Goal: Task Accomplishment & Management: Complete application form

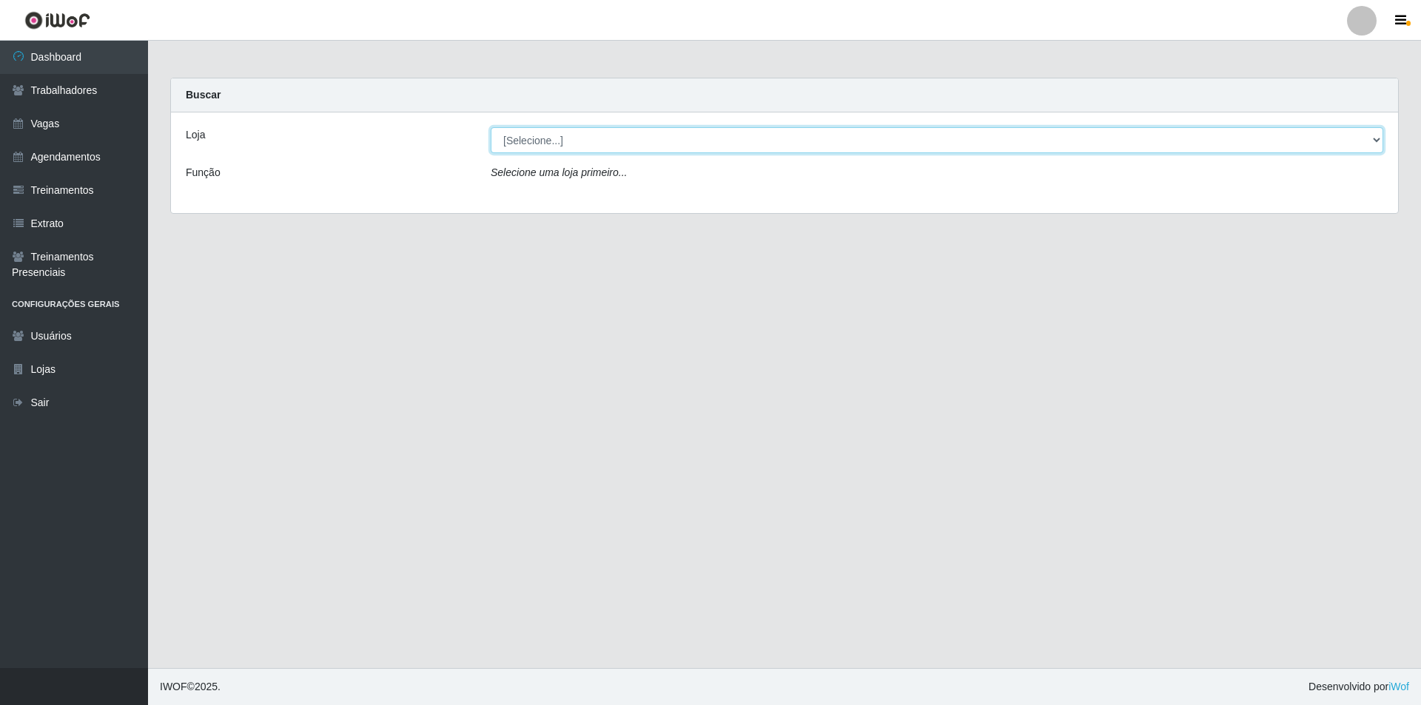
drag, startPoint x: 0, startPoint y: 0, endPoint x: 599, endPoint y: 151, distance: 617.6
click at [597, 135] on select "[Selecione...] Pizza Nostra" at bounding box center [937, 140] width 893 height 26
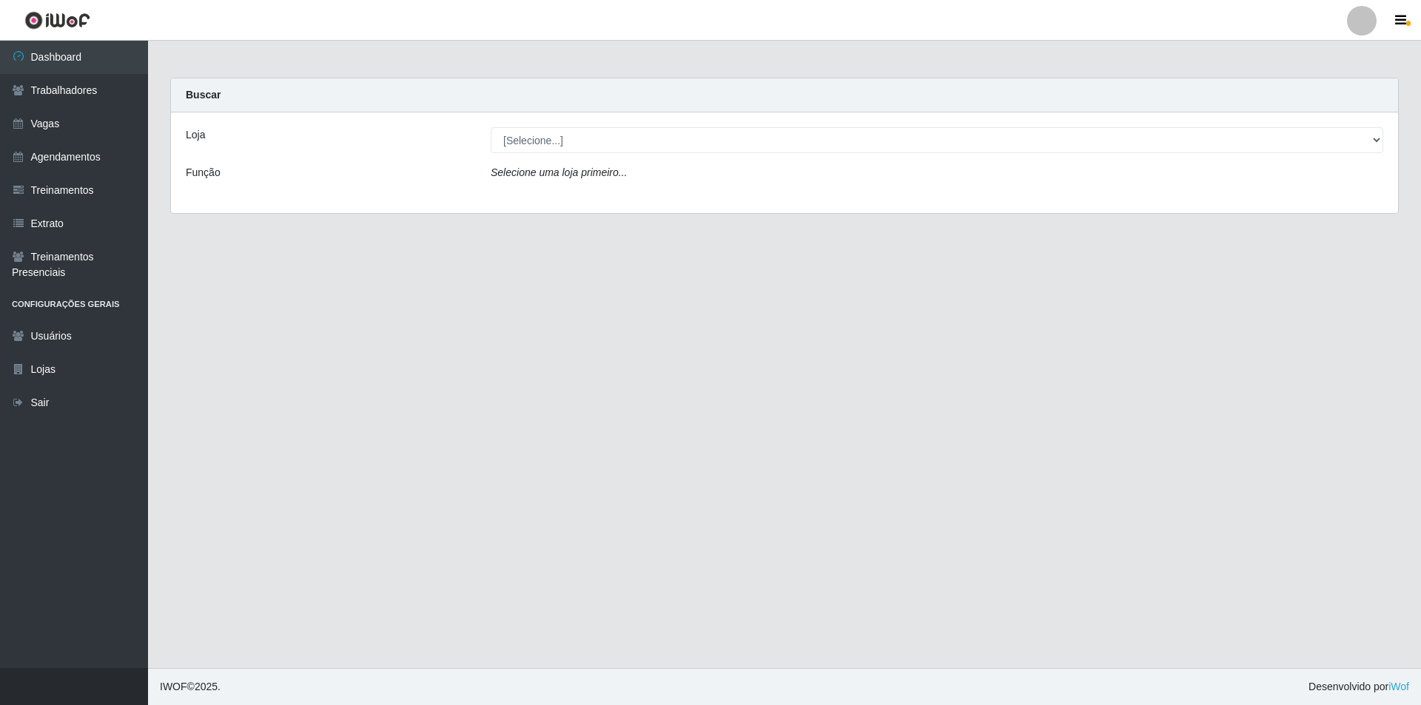
click at [614, 209] on div "Loja [Selecione...] Pizza Nostra Função Selecione uma loja primeiro..." at bounding box center [784, 163] width 1227 height 101
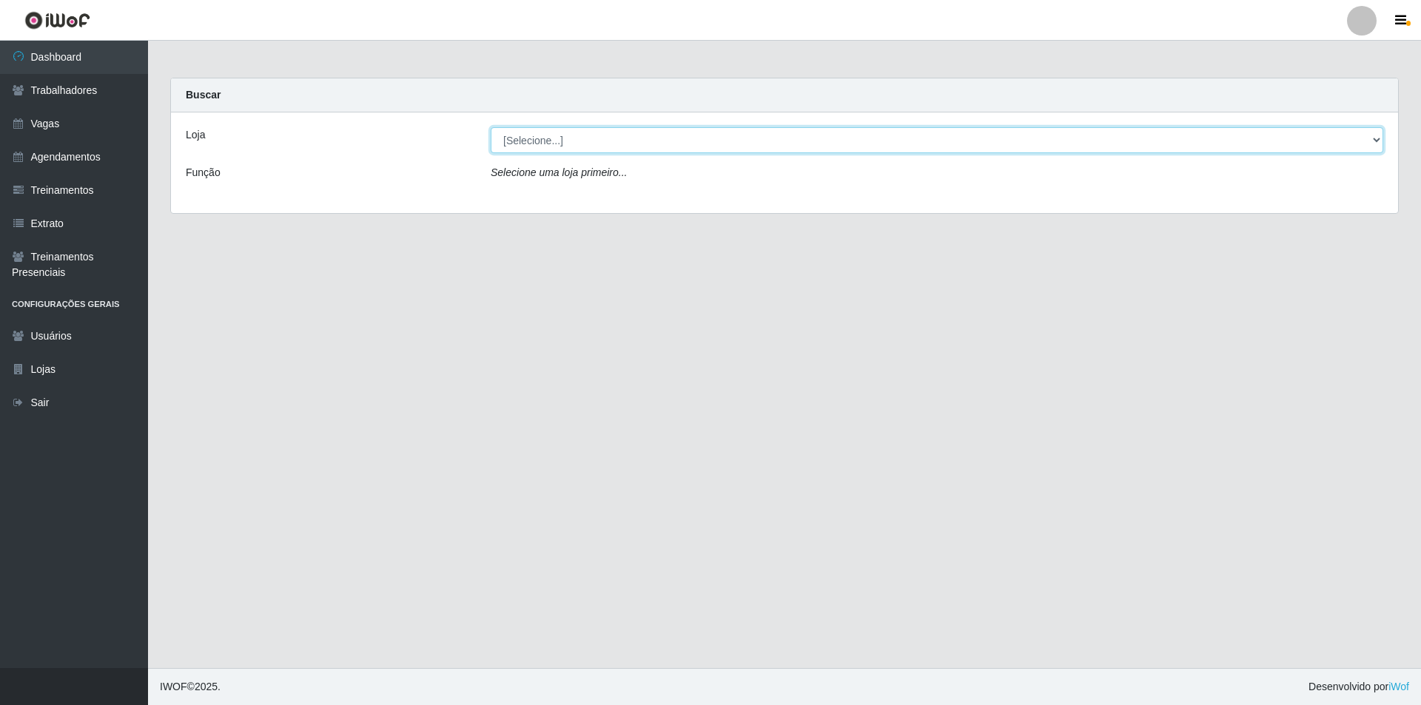
click at [600, 138] on select "[Selecione...] Pizza Nostra" at bounding box center [937, 140] width 893 height 26
select select "337"
click at [491, 127] on select "[Selecione...] Pizza Nostra" at bounding box center [937, 140] width 893 height 26
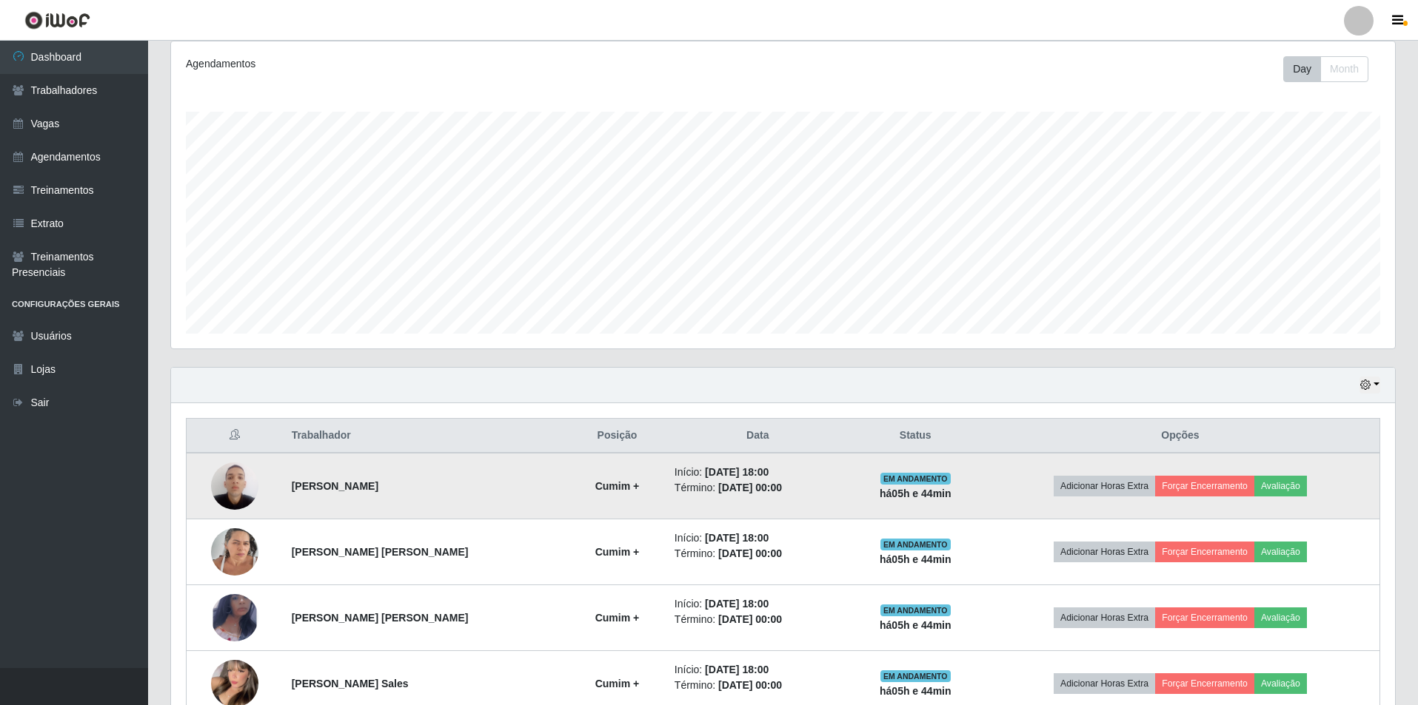
scroll to position [343, 0]
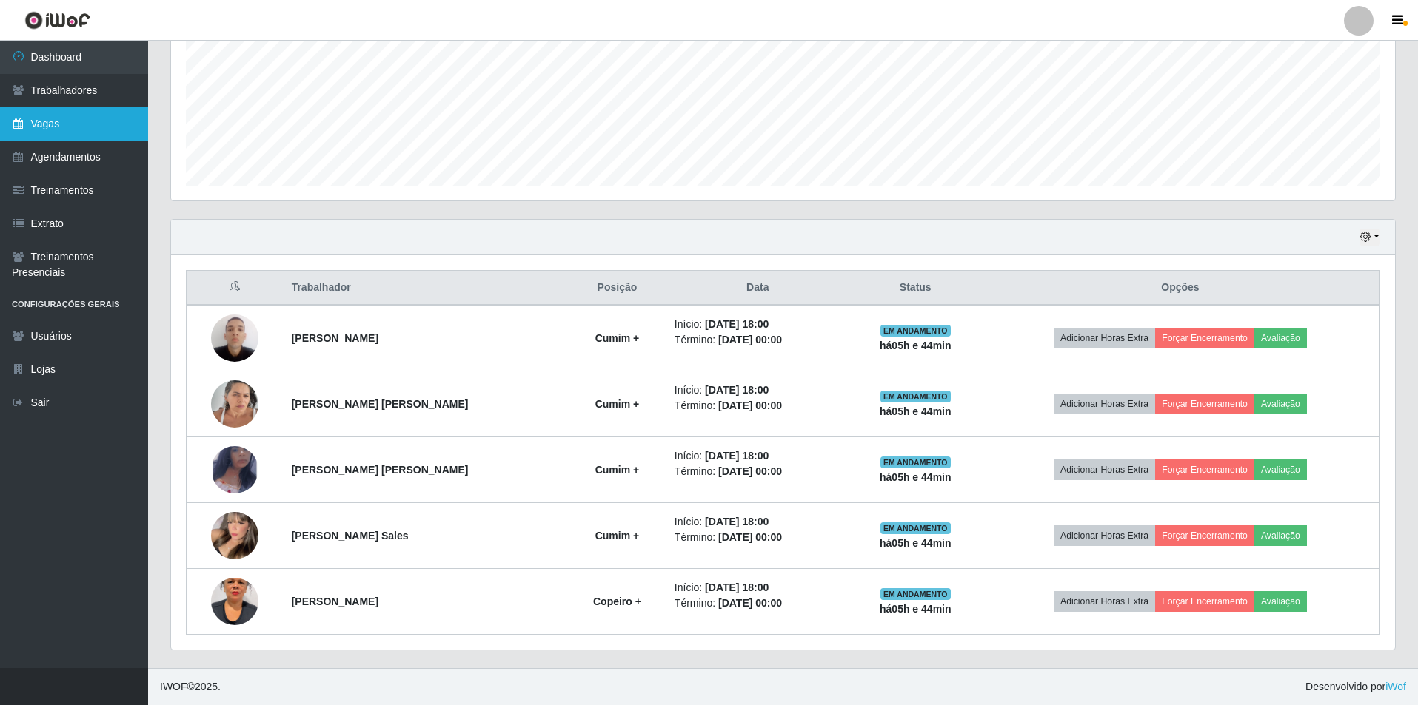
click at [38, 126] on link "Vagas" at bounding box center [74, 123] width 148 height 33
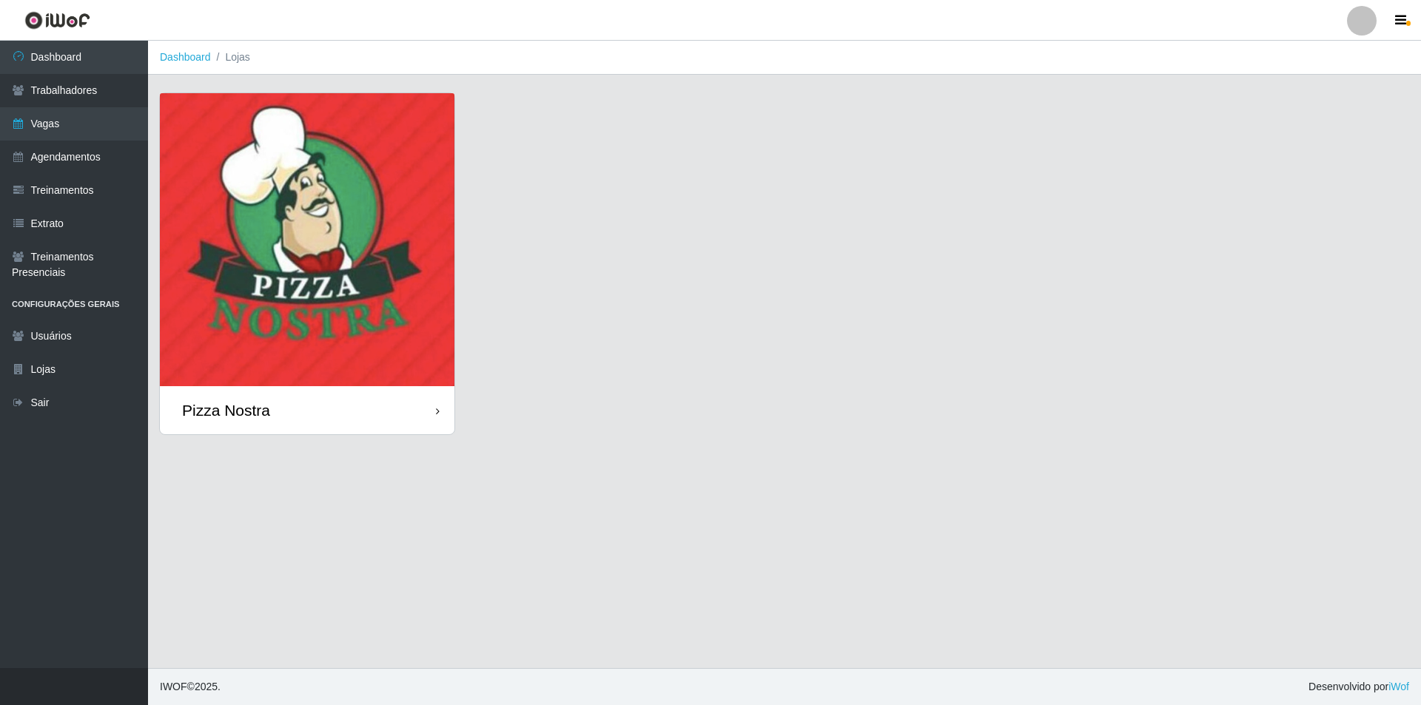
click at [380, 173] on img at bounding box center [307, 239] width 295 height 293
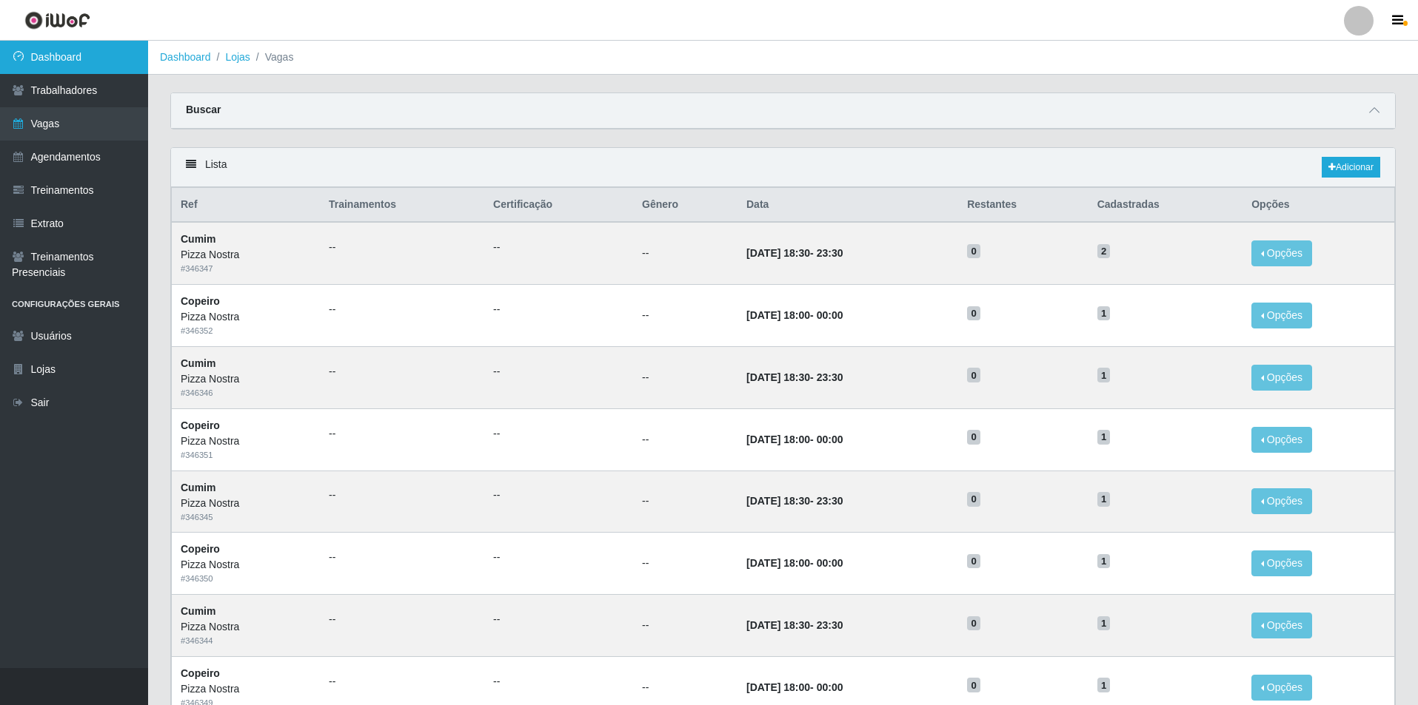
click at [87, 47] on link "Dashboard" at bounding box center [74, 57] width 148 height 33
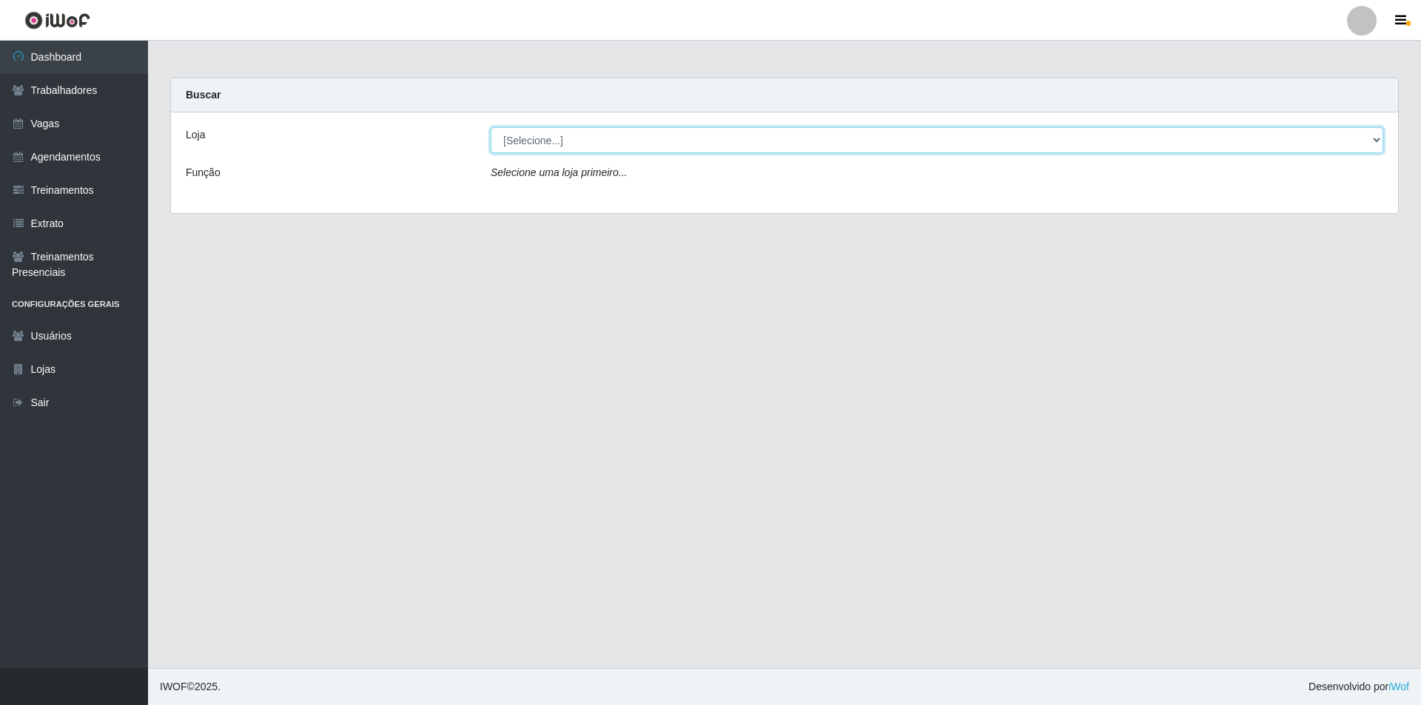
click at [560, 144] on select "[Selecione...] Pizza Nostra" at bounding box center [937, 140] width 893 height 26
select select "337"
click at [491, 127] on select "[Selecione...] Pizza Nostra" at bounding box center [937, 140] width 893 height 26
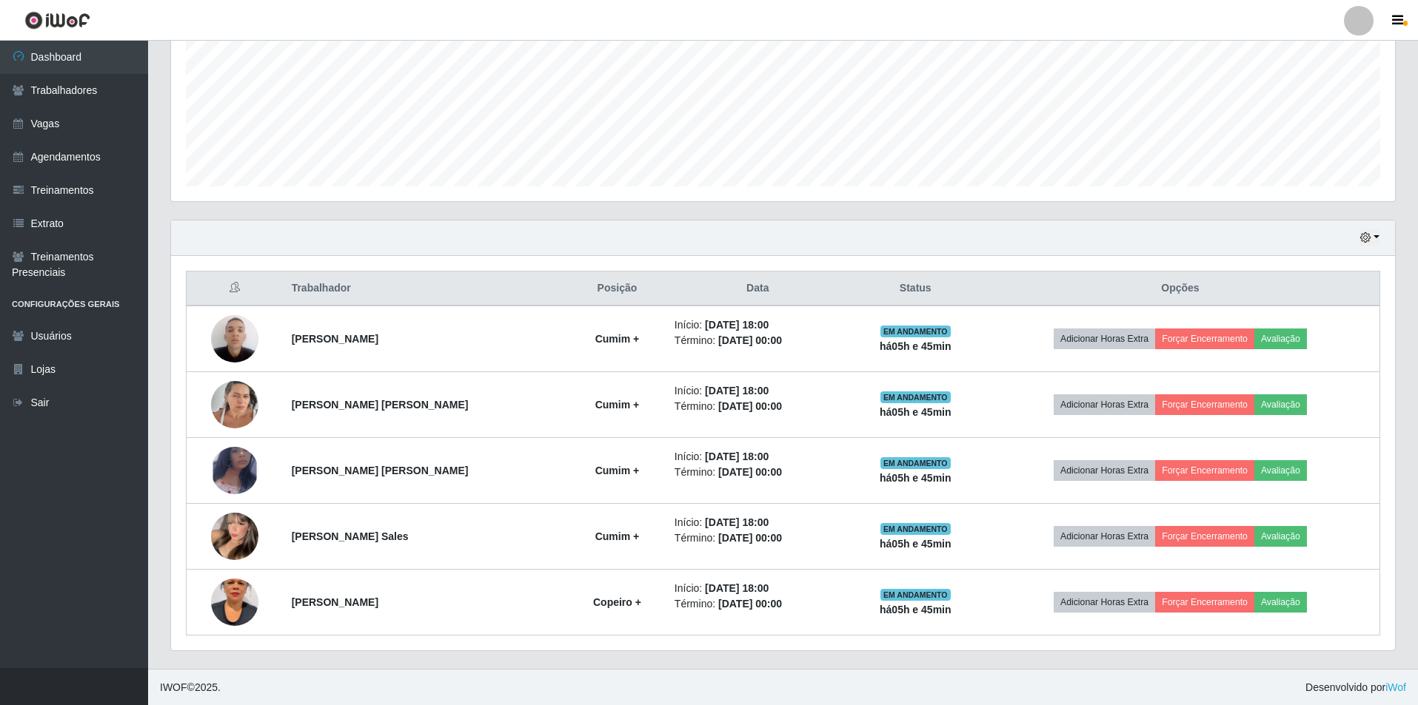
scroll to position [343, 0]
click at [56, 122] on link "Vagas" at bounding box center [74, 123] width 148 height 33
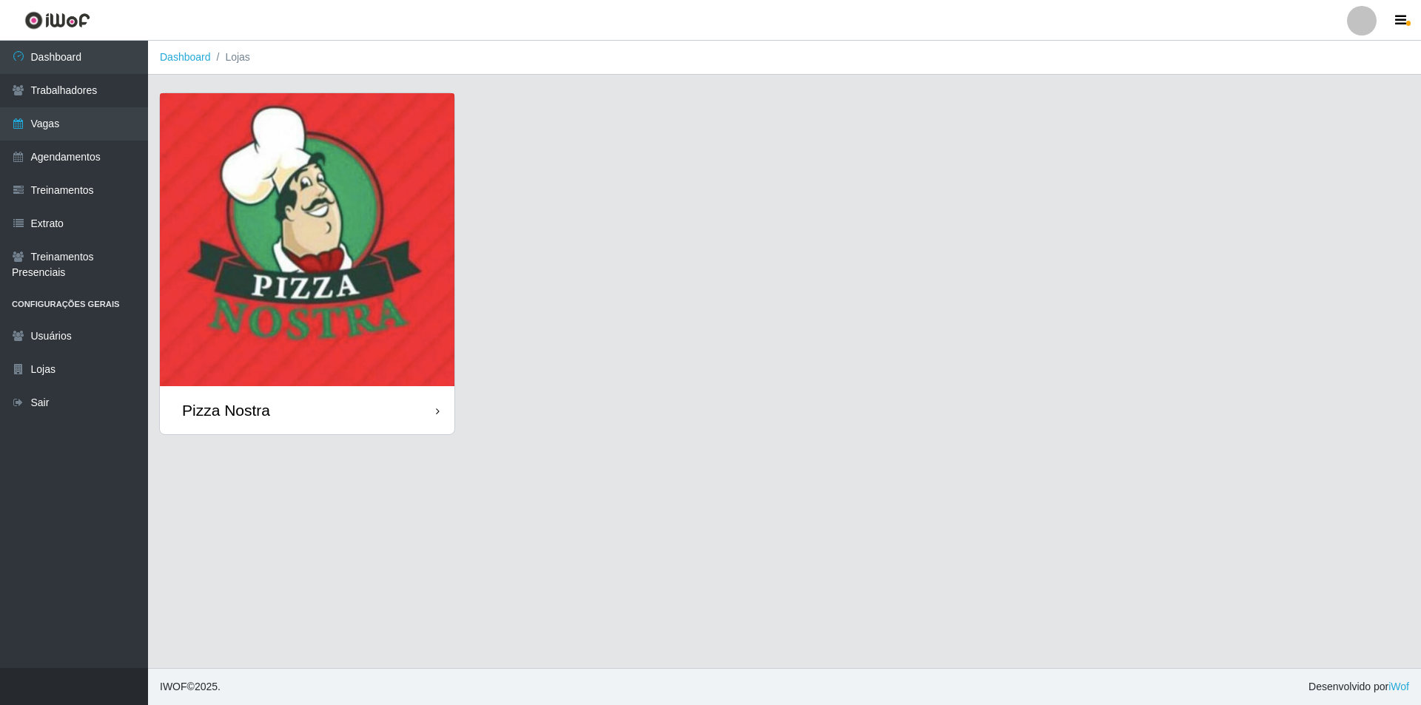
click at [327, 168] on img at bounding box center [307, 239] width 295 height 293
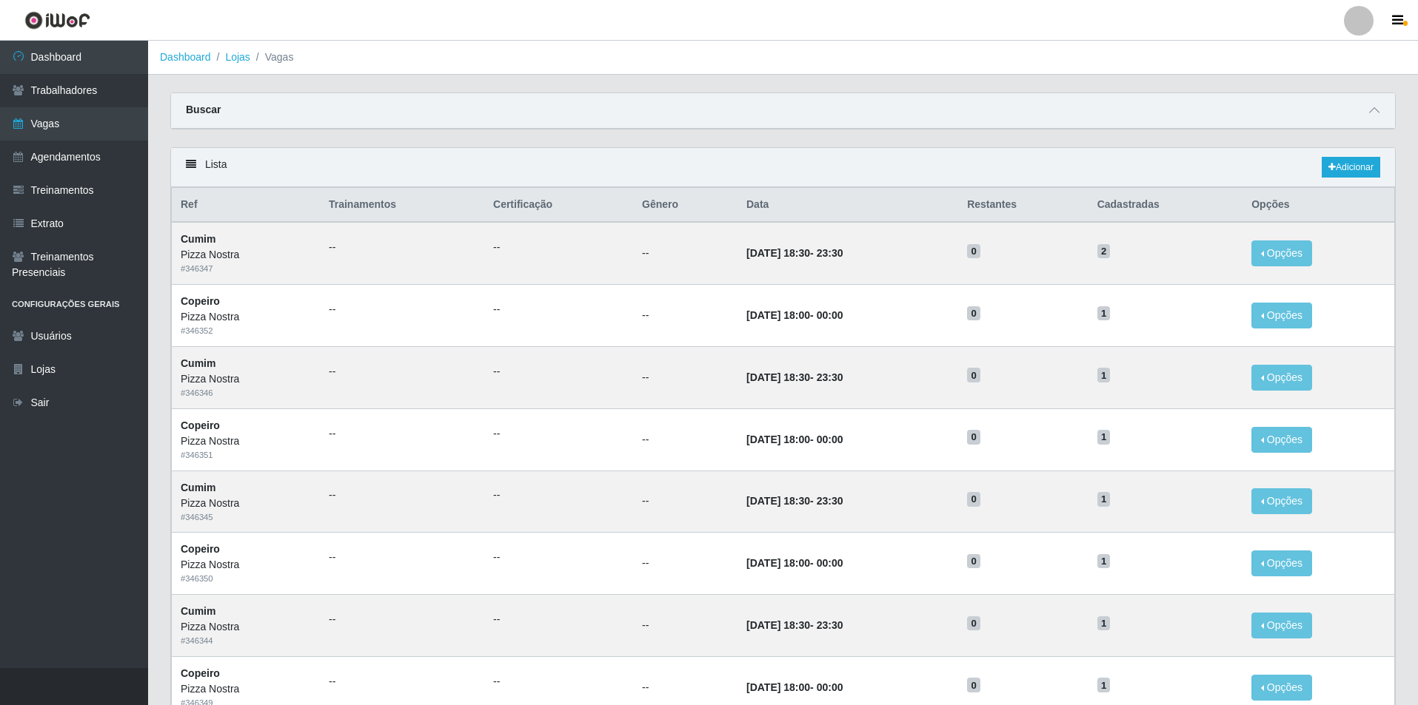
click at [1380, 163] on div "Lista Adicionar" at bounding box center [783, 167] width 1224 height 39
click at [1376, 168] on link "Adicionar" at bounding box center [1350, 167] width 58 height 21
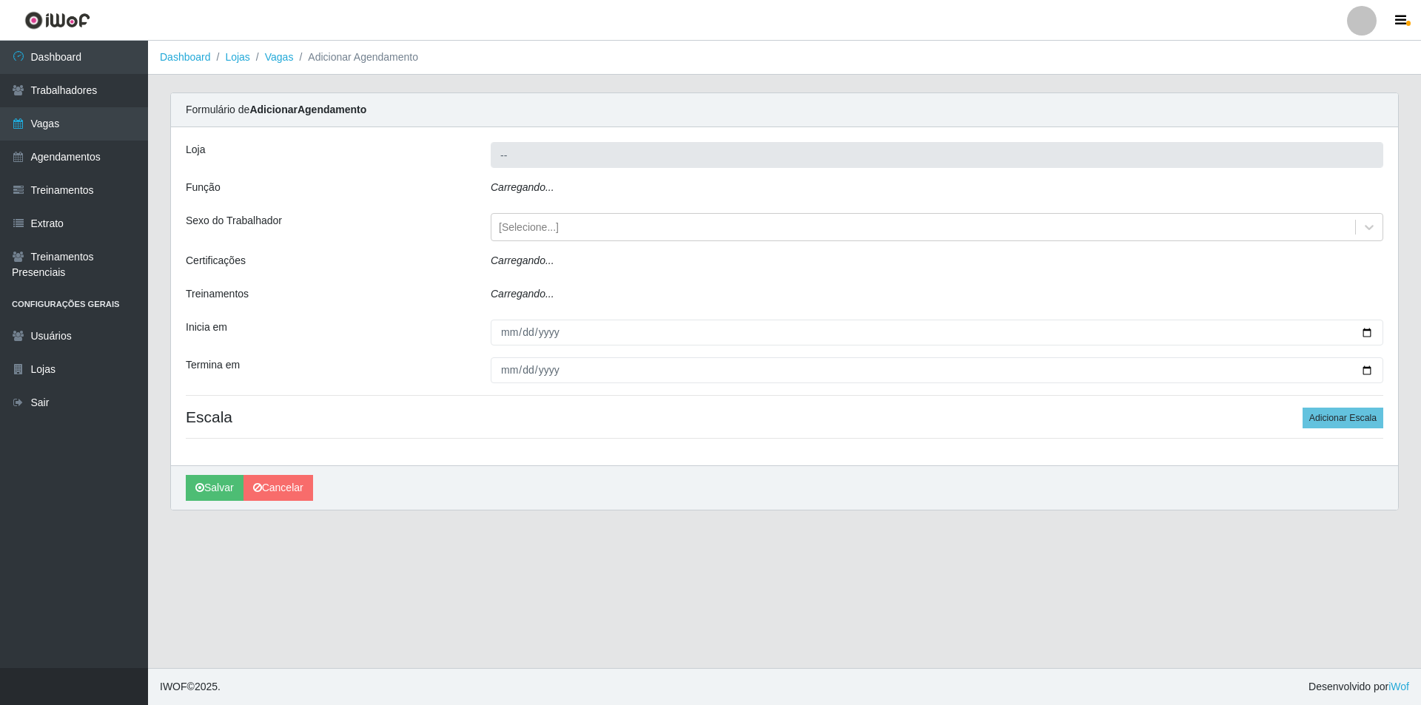
type input "Pizza Nostra"
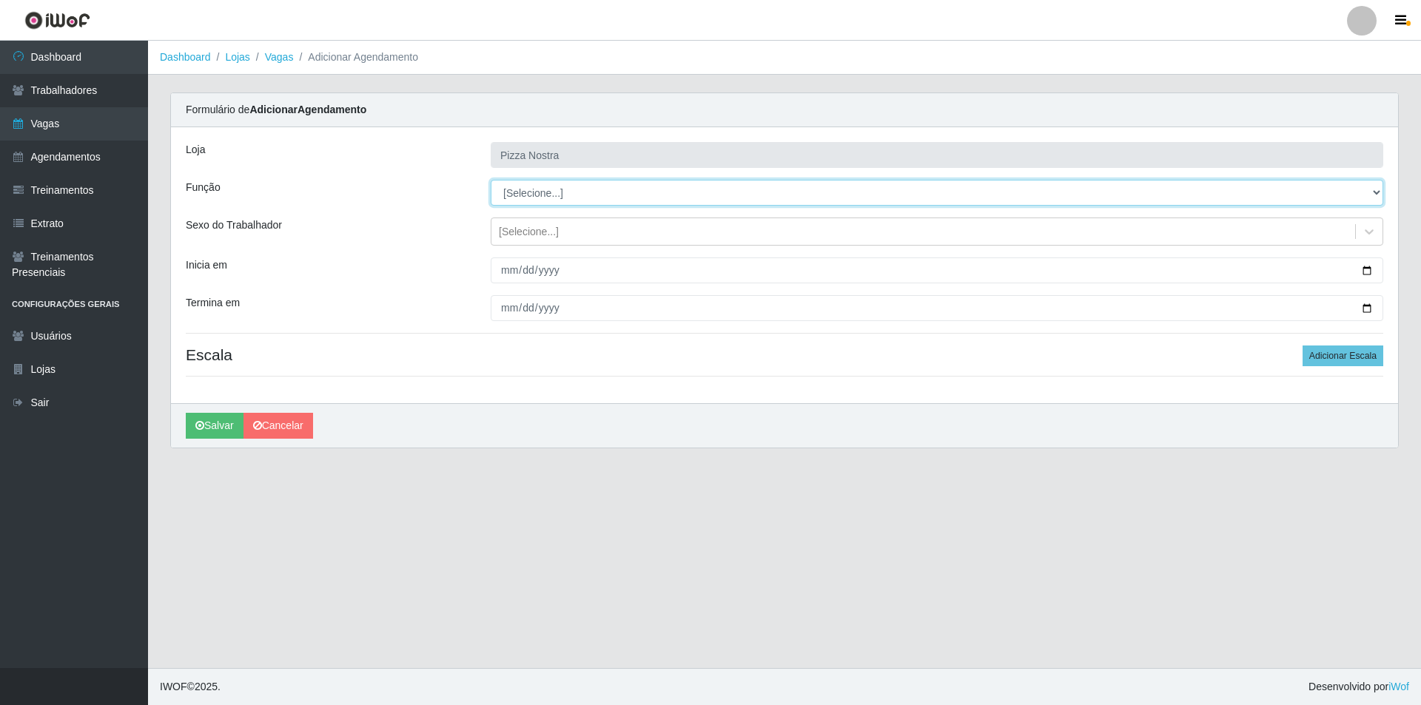
click at [570, 196] on select "[Selecione...] ASG ASG + ASG ++ Auxiliar de Cozinha Auxiliar de Cozinha + Auxil…" at bounding box center [937, 193] width 893 height 26
select select "17"
click at [491, 180] on select "[Selecione...] ASG ASG + ASG ++ Auxiliar de Cozinha Auxiliar de Cozinha + Auxil…" at bounding box center [937, 193] width 893 height 26
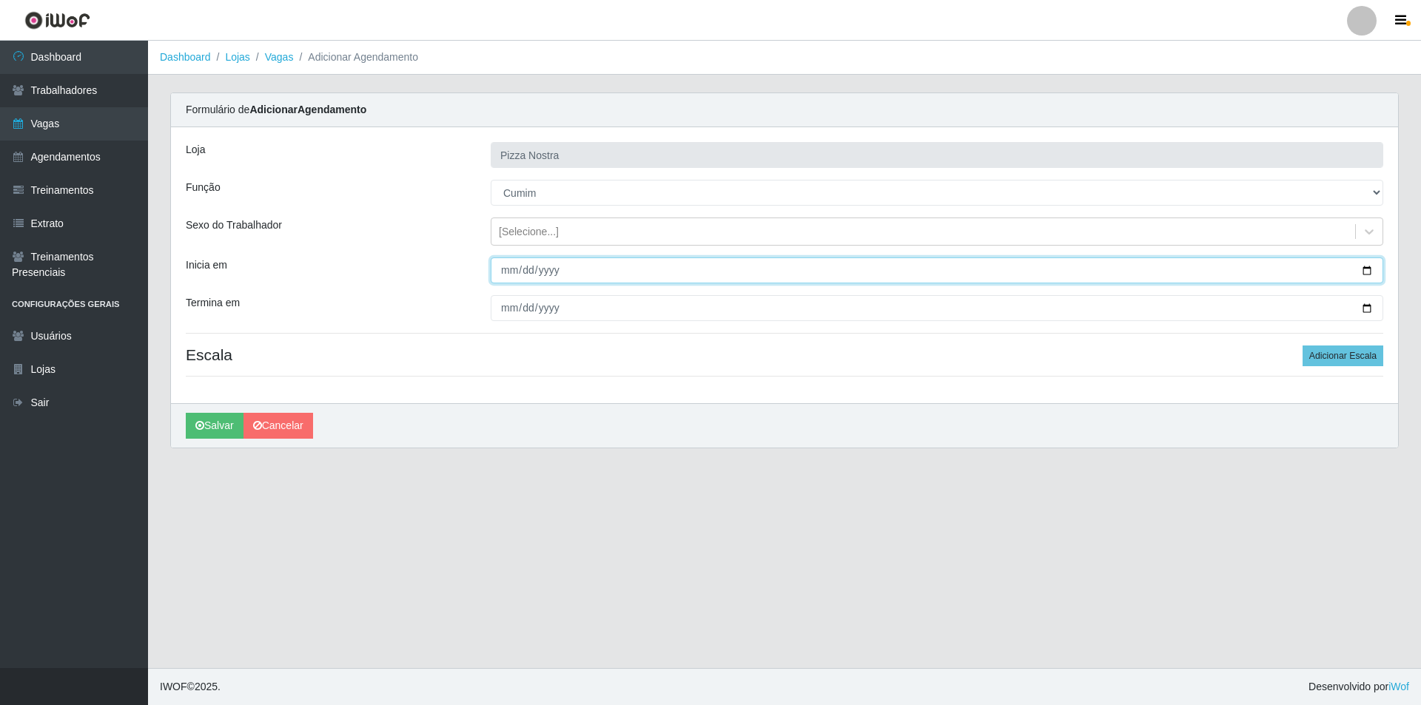
click at [509, 277] on input "Inicia em" at bounding box center [937, 271] width 893 height 26
type input "[DATE]"
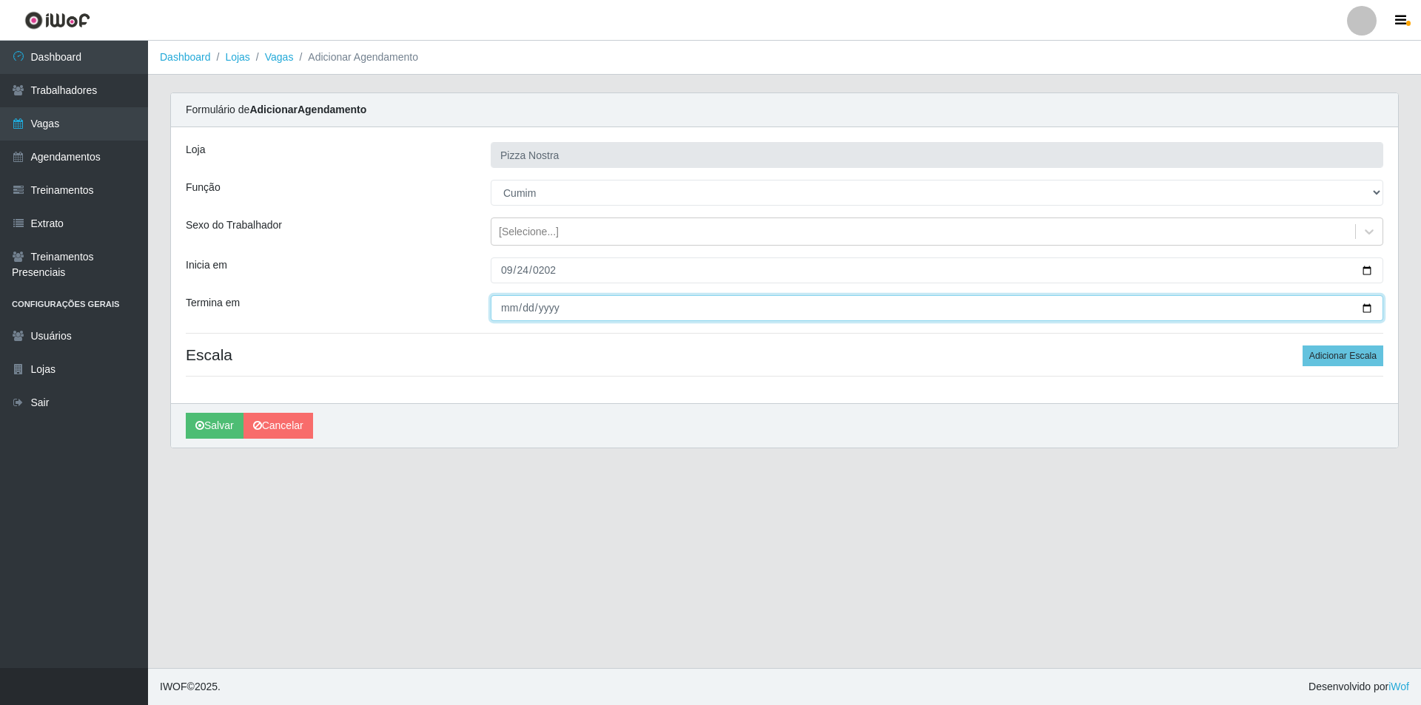
click at [500, 306] on input "Termina em" at bounding box center [937, 308] width 893 height 26
type input "[DATE]"
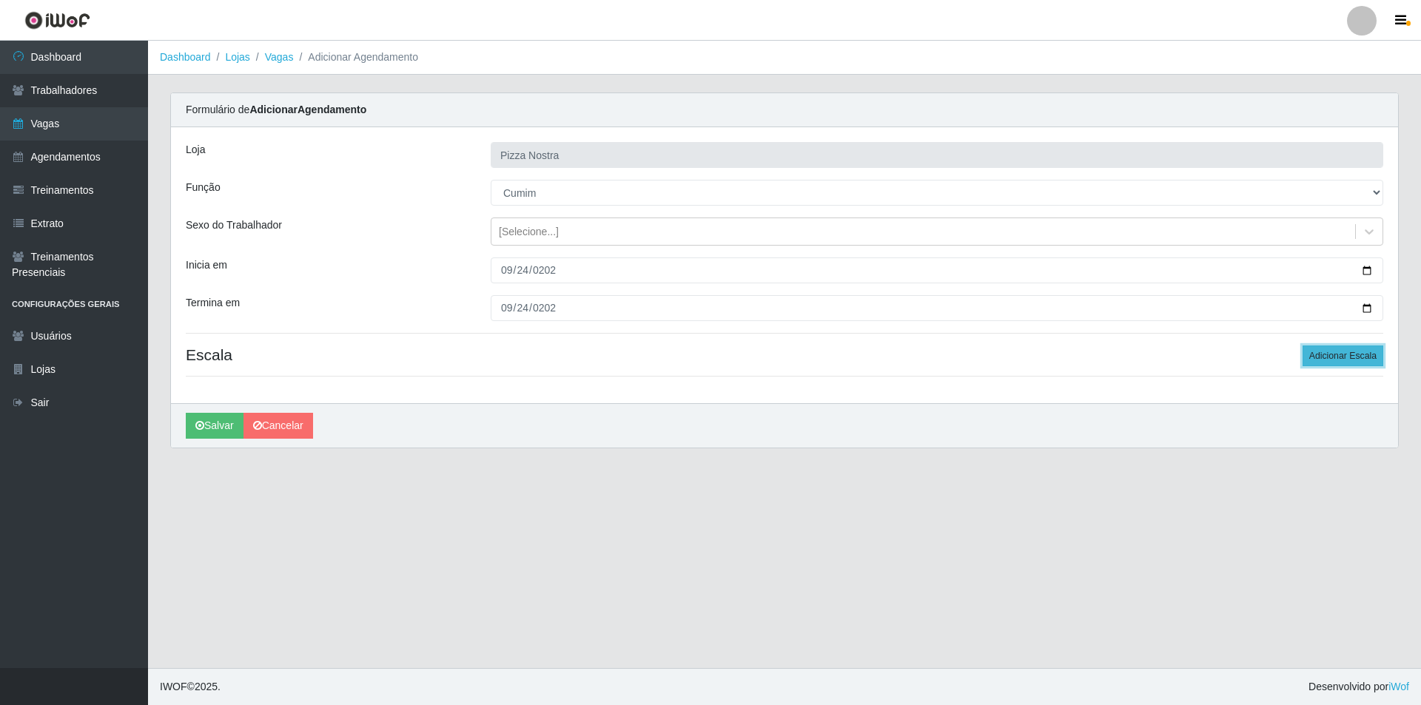
click at [1356, 361] on button "Adicionar Escala" at bounding box center [1343, 356] width 81 height 21
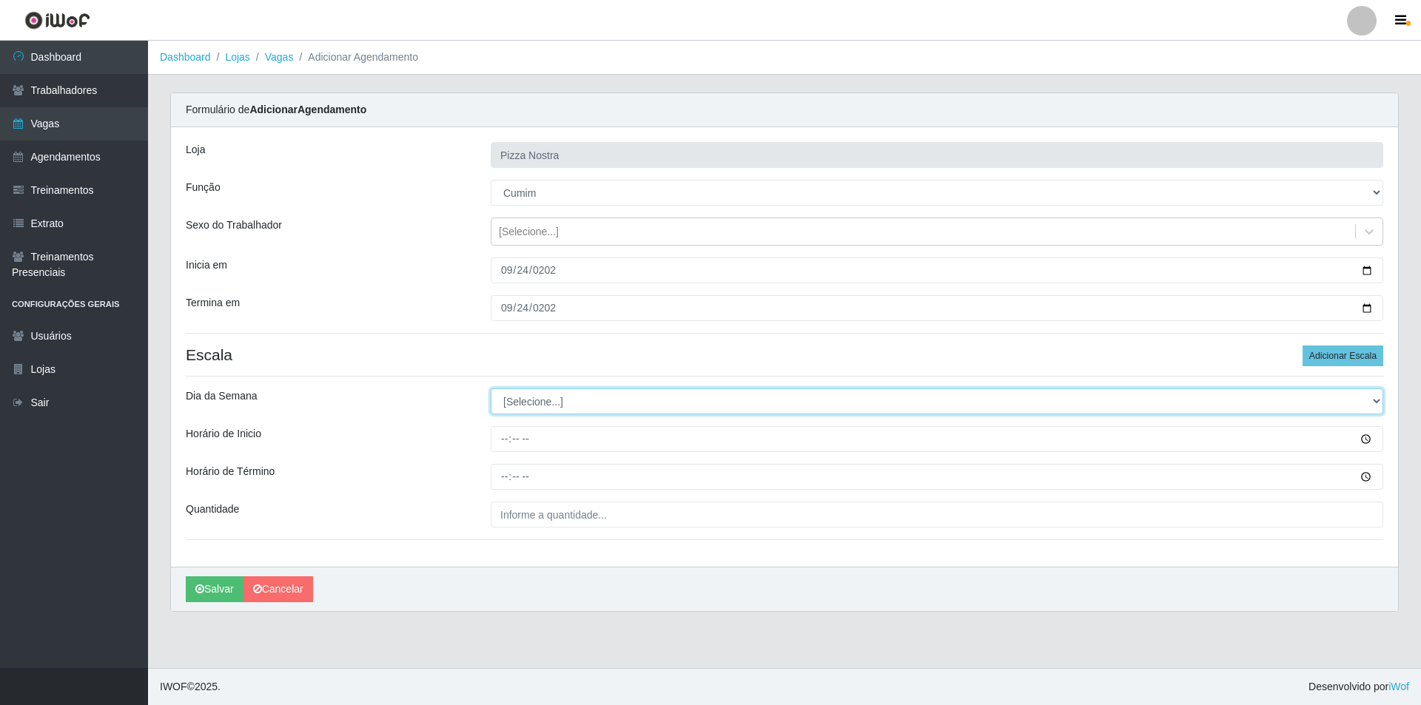
click at [630, 413] on select "[Selecione...] Segunda Terça Quarta Quinta Sexta Sábado Domingo" at bounding box center [937, 402] width 893 height 26
select select "3"
click at [491, 389] on select "[Selecione...] Segunda Terça Quarta Quinta Sexta Sábado Domingo" at bounding box center [937, 402] width 893 height 26
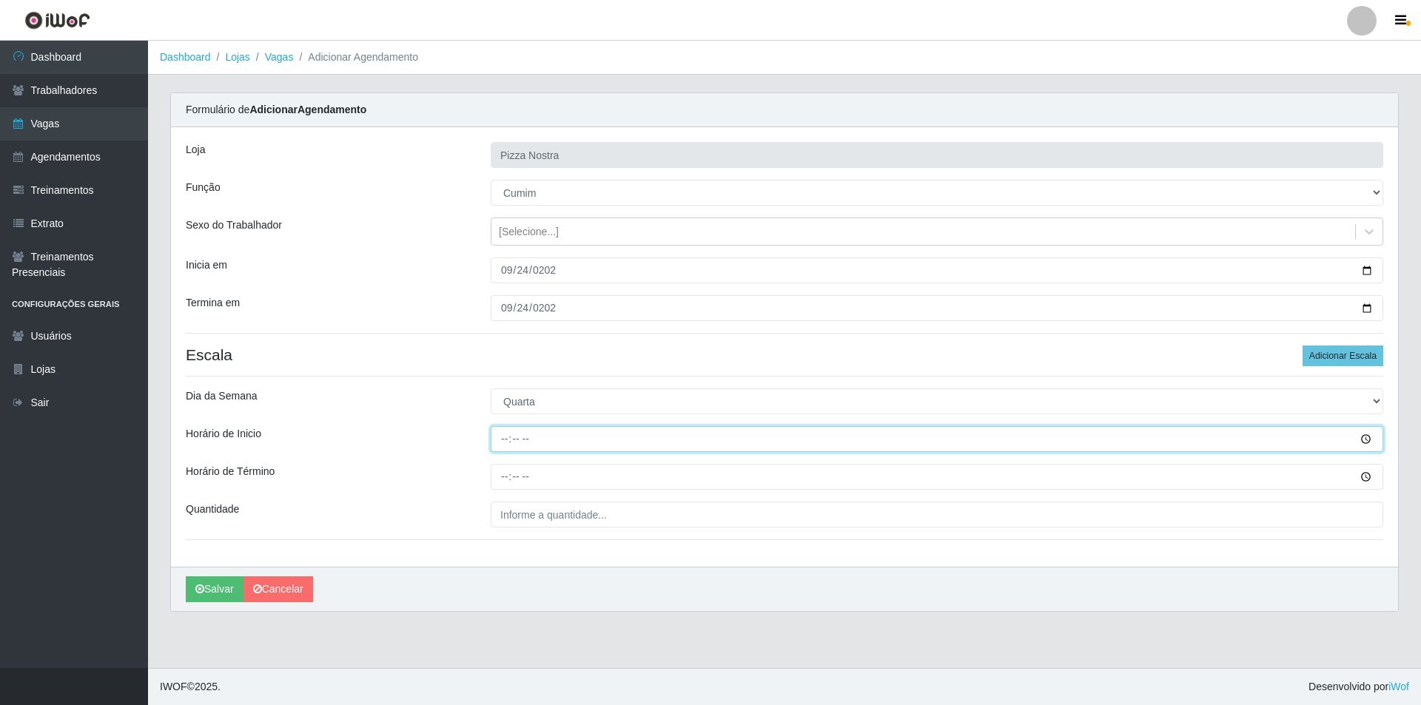
click at [504, 431] on input "Horário de Inicio" at bounding box center [937, 439] width 893 height 26
type input "18:30"
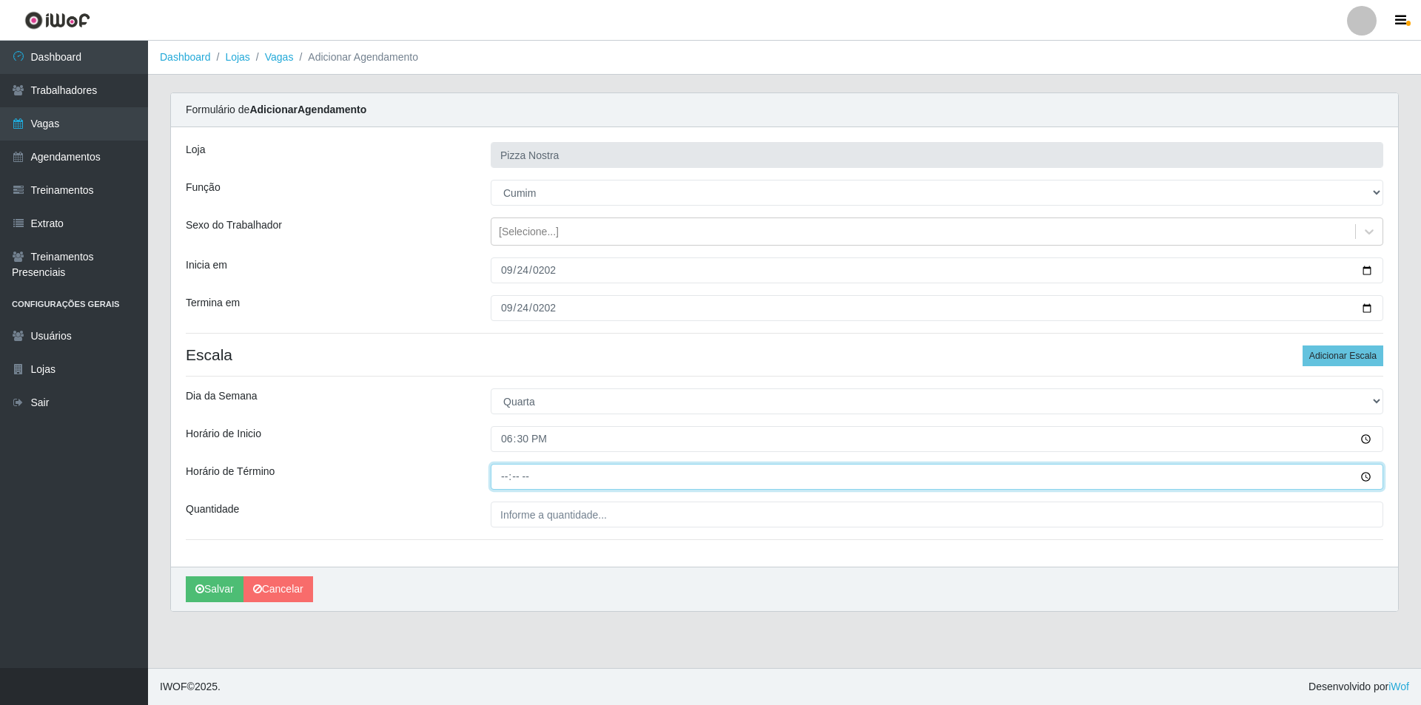
click at [496, 469] on input "Horário de Término" at bounding box center [937, 477] width 893 height 26
type input "23:30"
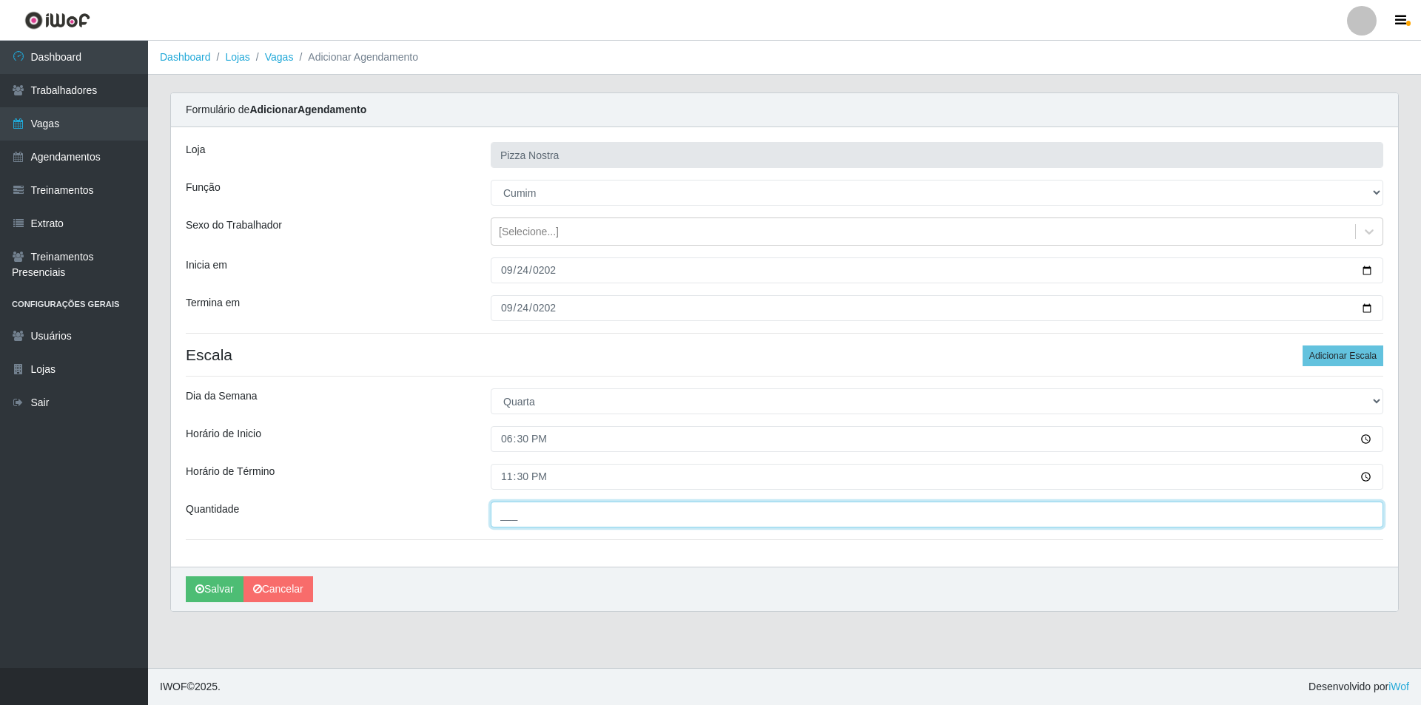
click at [601, 511] on input "___" at bounding box center [937, 515] width 893 height 26
type input "2__"
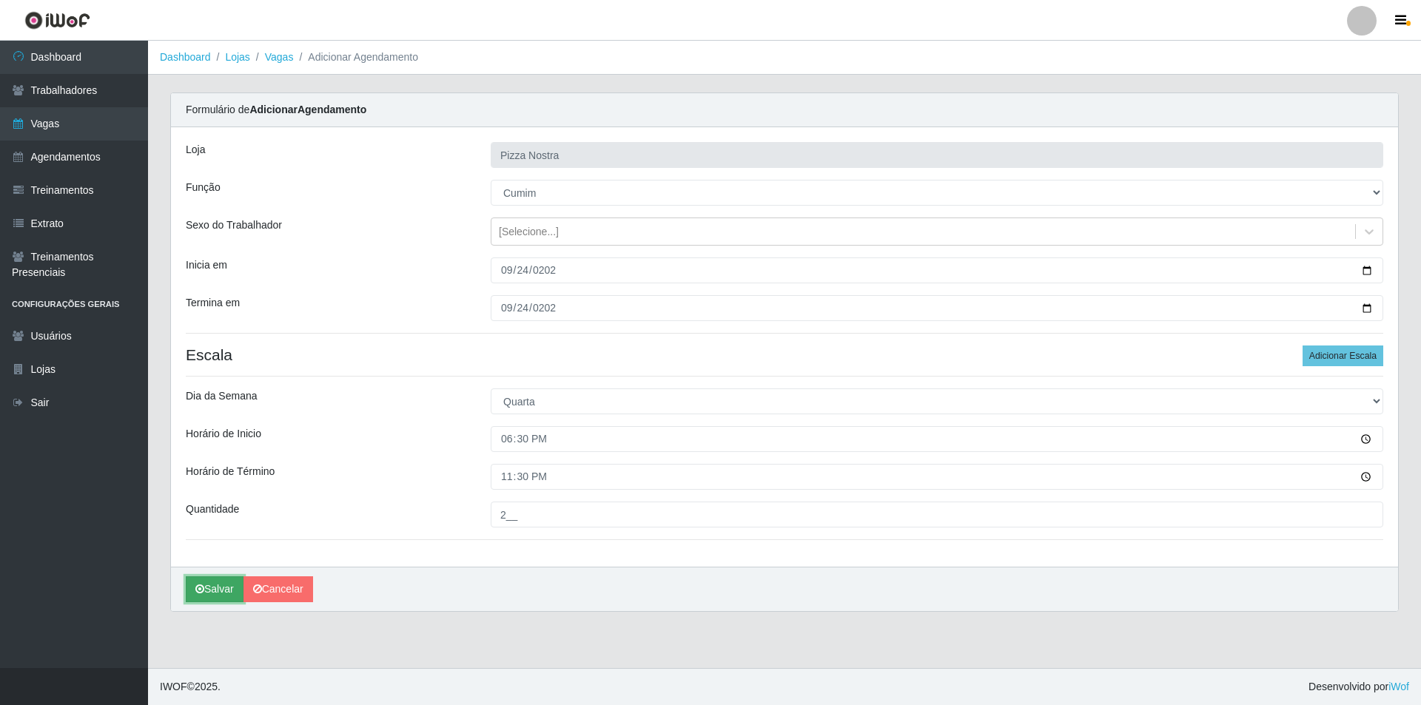
click at [195, 586] on button "Salvar" at bounding box center [215, 590] width 58 height 26
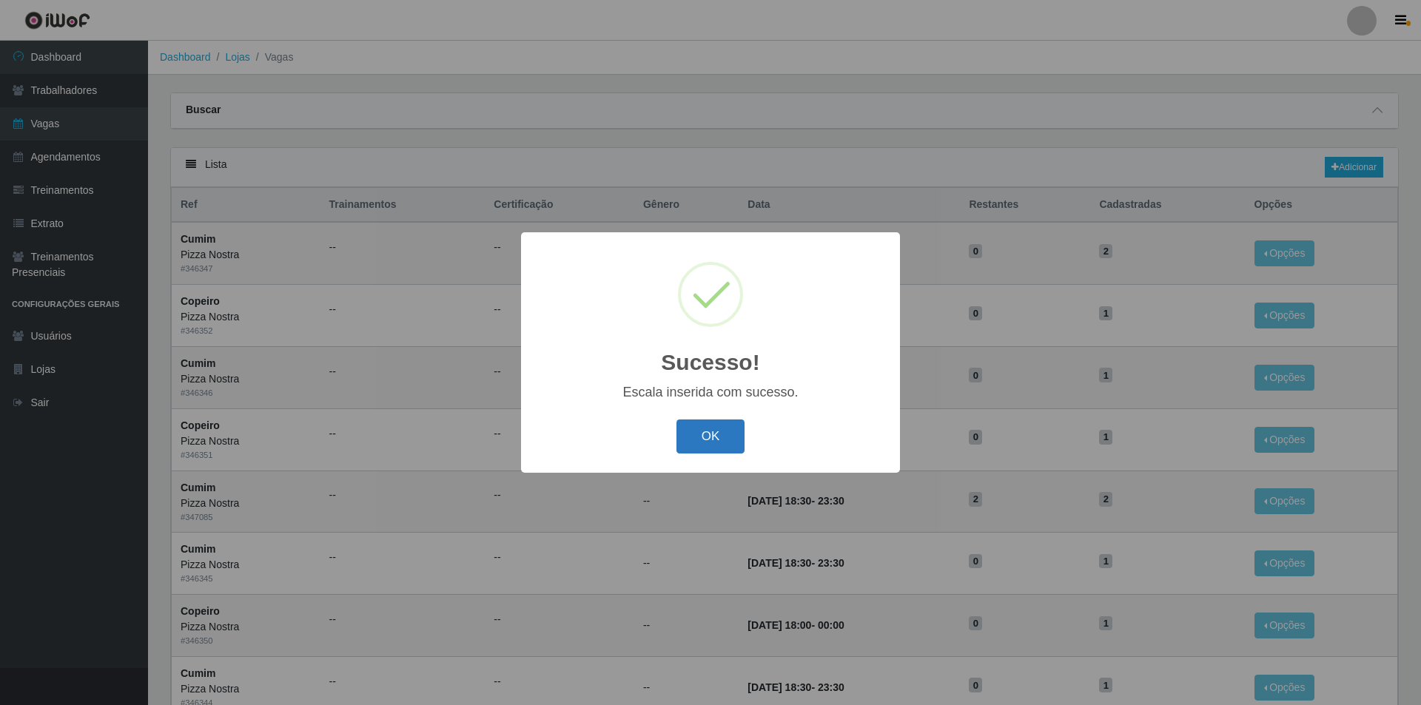
click at [719, 433] on button "OK" at bounding box center [711, 437] width 69 height 35
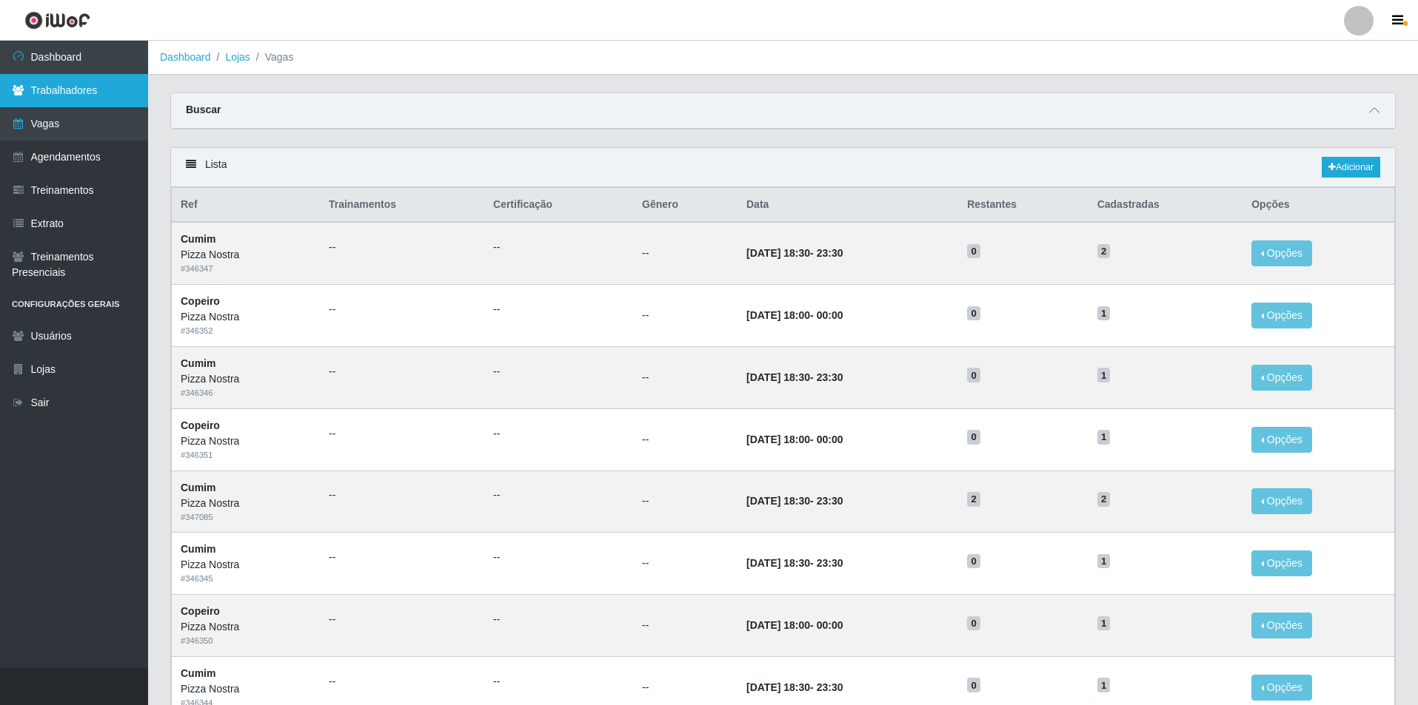
click at [92, 82] on link "Trabalhadores" at bounding box center [74, 90] width 148 height 33
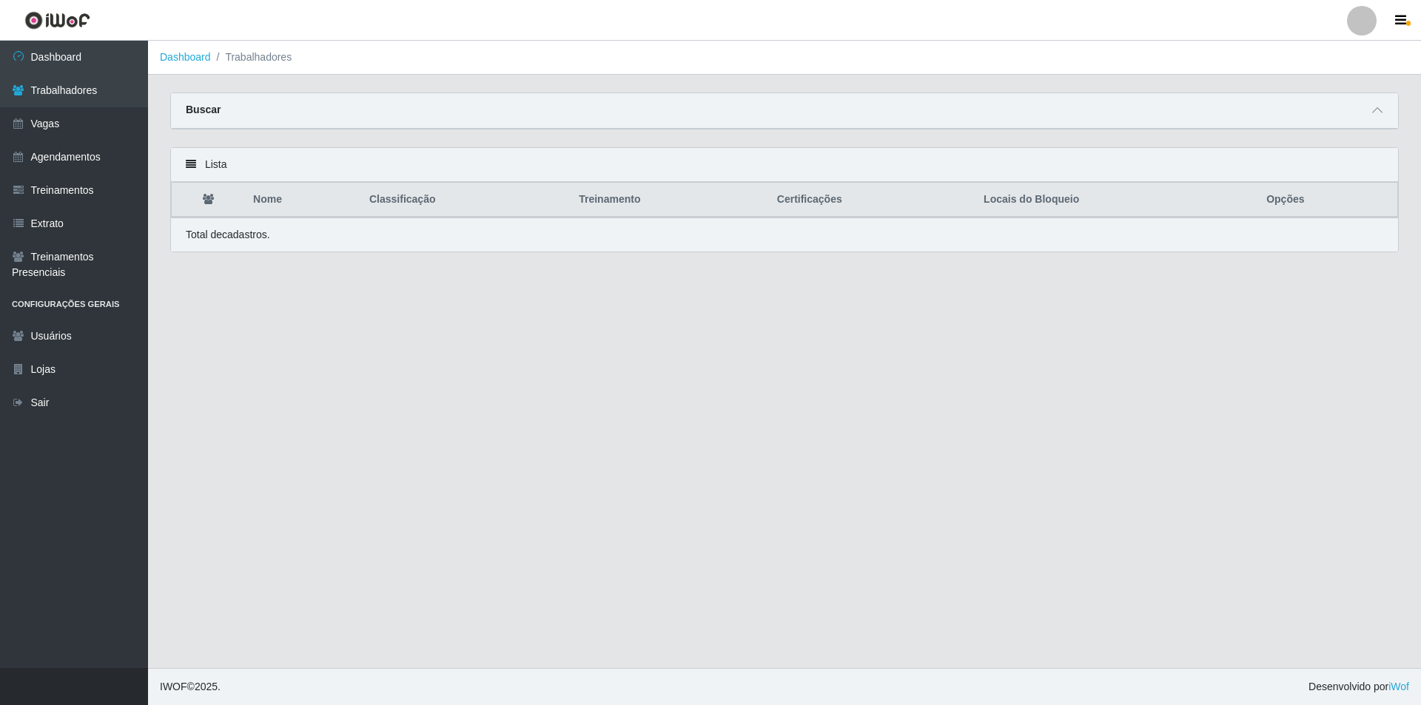
click at [92, 54] on link "Dashboard" at bounding box center [74, 57] width 148 height 33
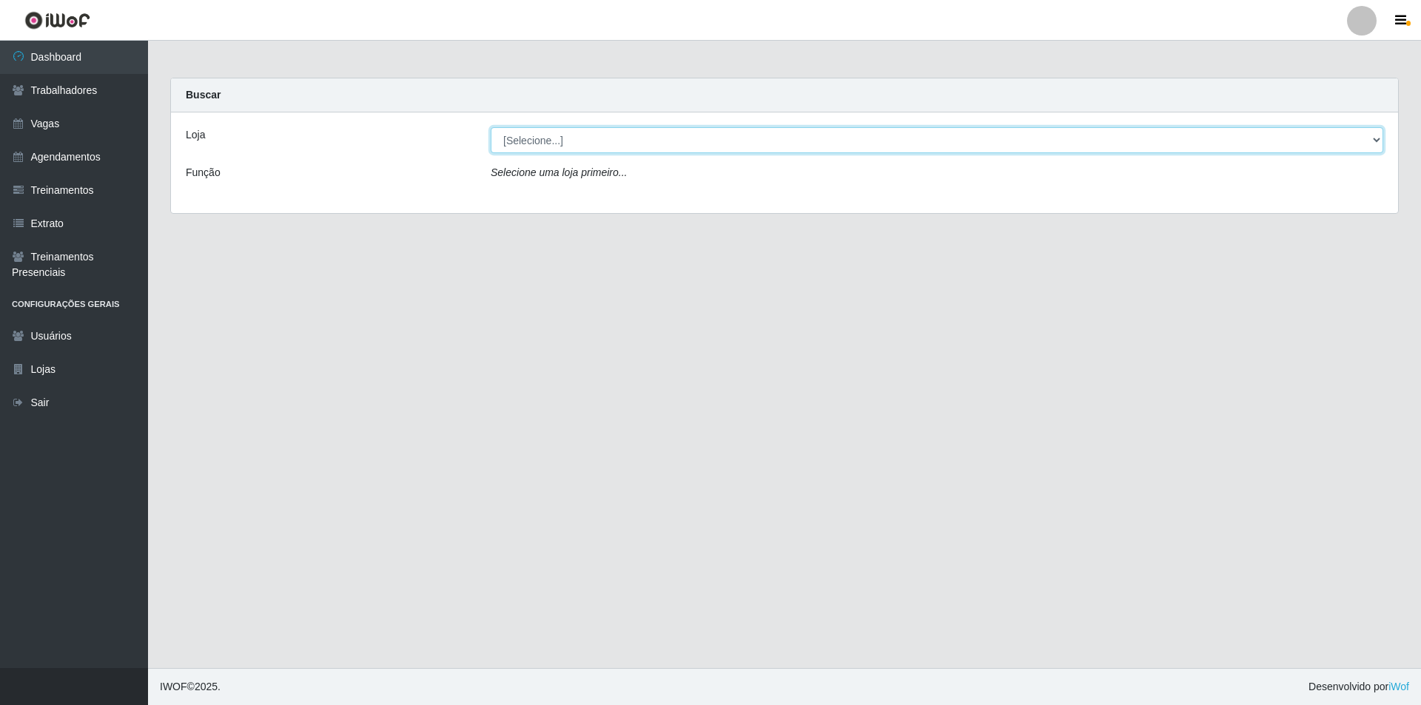
click at [522, 142] on select "[Selecione...] Pizza Nostra" at bounding box center [937, 140] width 893 height 26
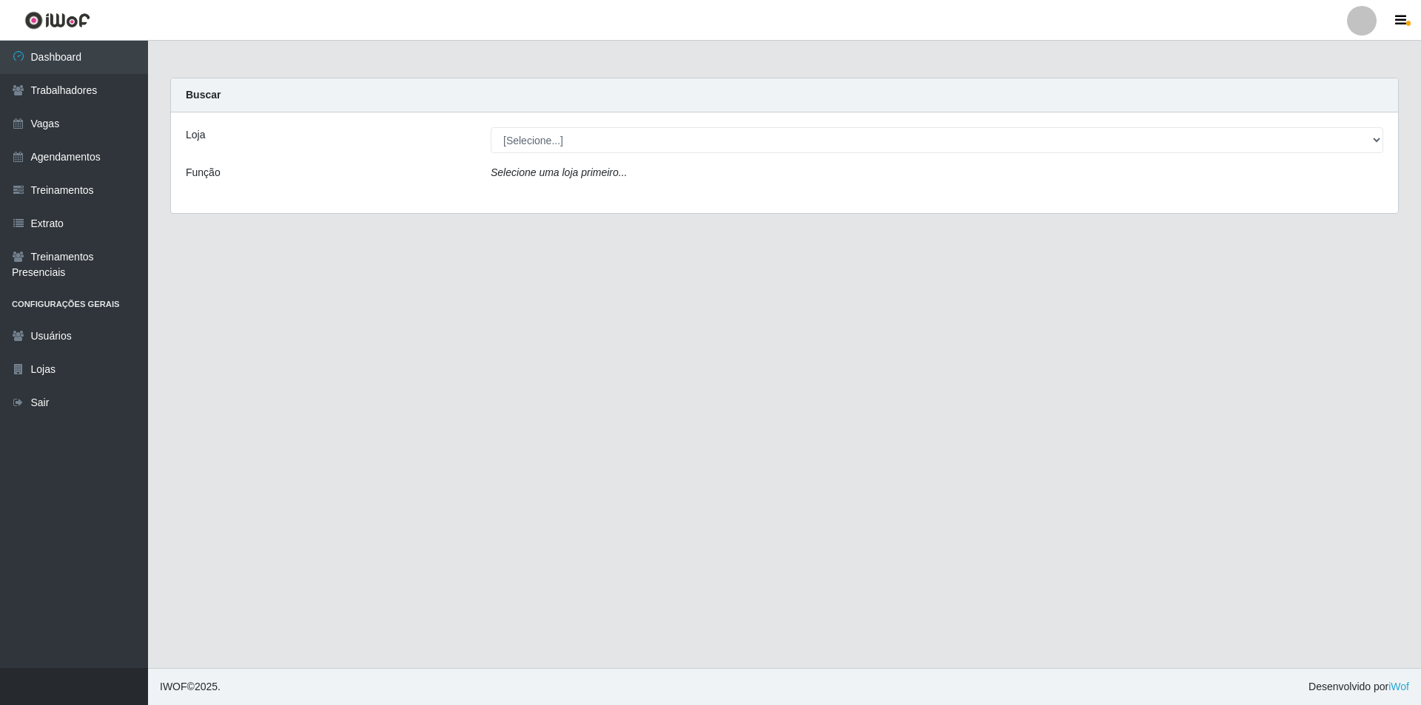
click at [534, 200] on div "Loja [Selecione...] Pizza Nostra Função Selecione uma loja primeiro..." at bounding box center [784, 163] width 1227 height 101
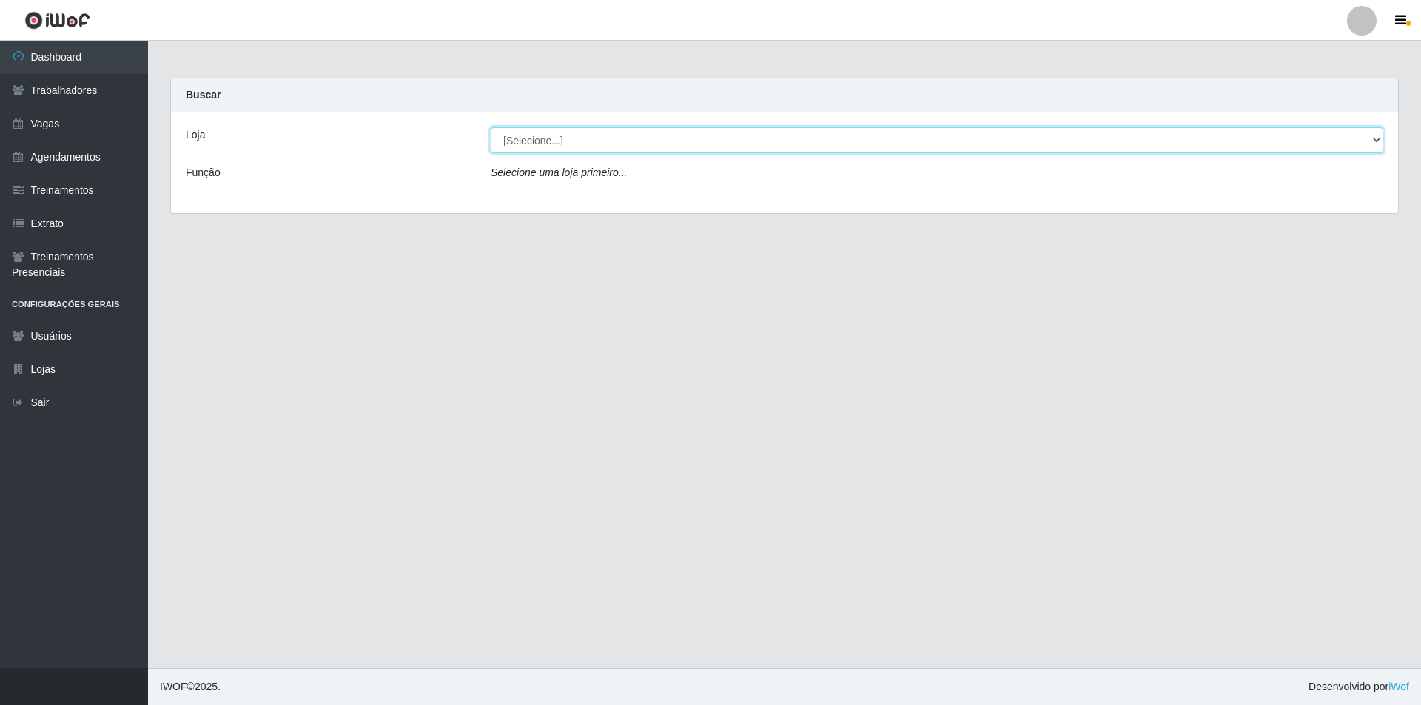
click at [529, 135] on select "[Selecione...] Pizza Nostra" at bounding box center [937, 140] width 893 height 26
select select "337"
click at [491, 127] on select "[Selecione...] Pizza Nostra" at bounding box center [937, 140] width 893 height 26
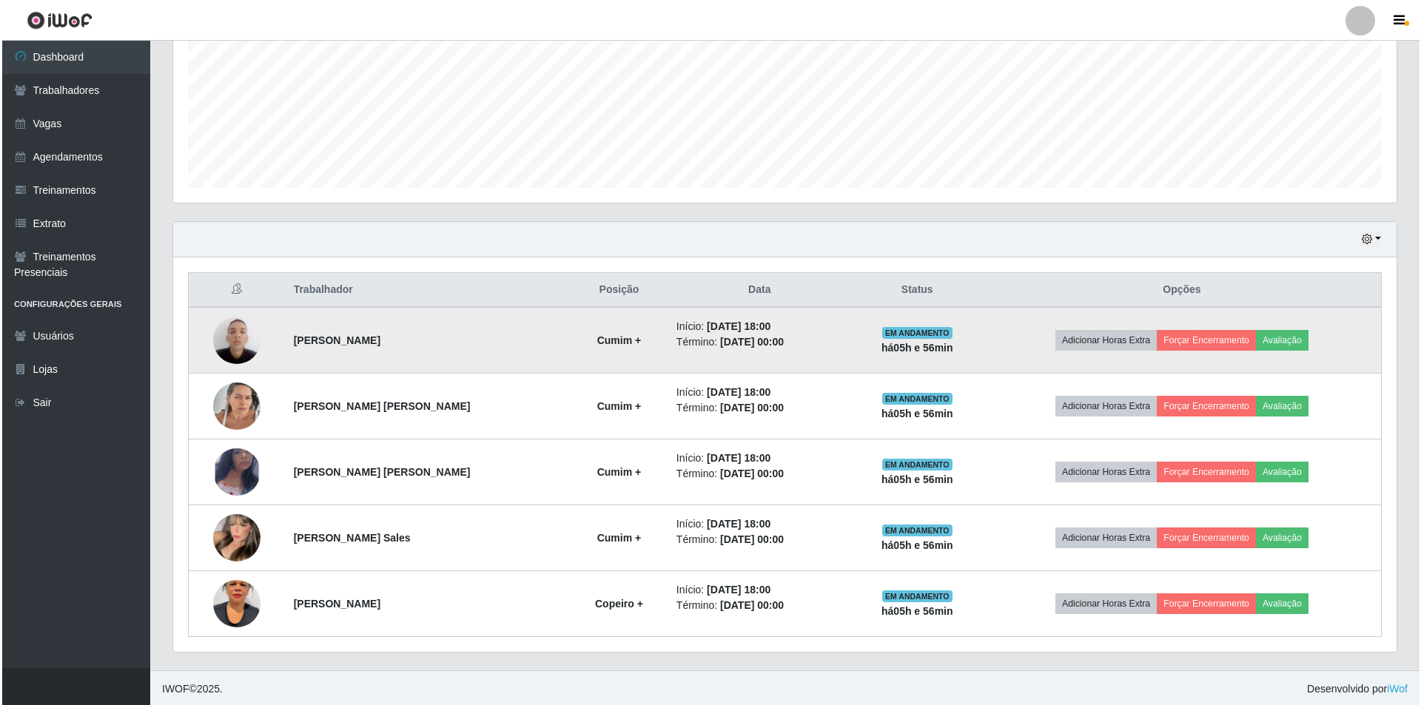
scroll to position [343, 0]
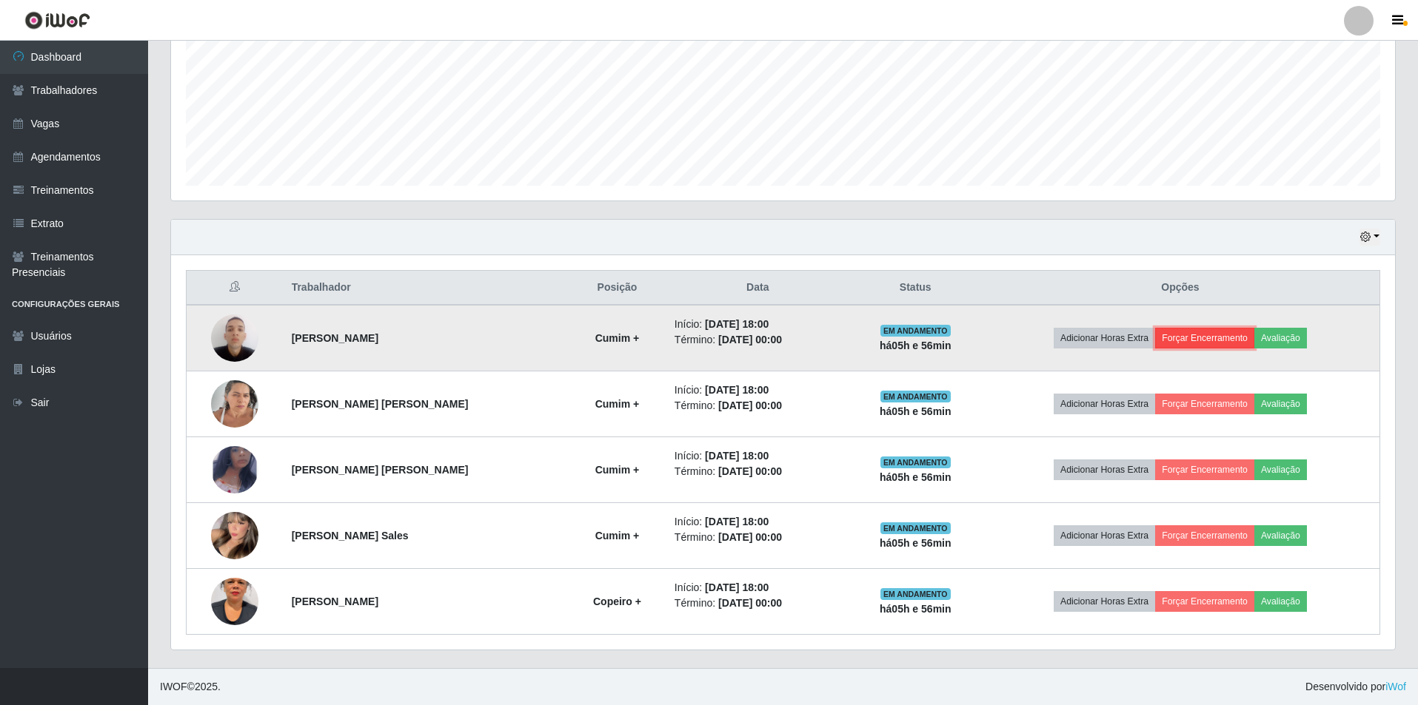
click at [1202, 347] on button "Forçar Encerramento" at bounding box center [1204, 338] width 99 height 21
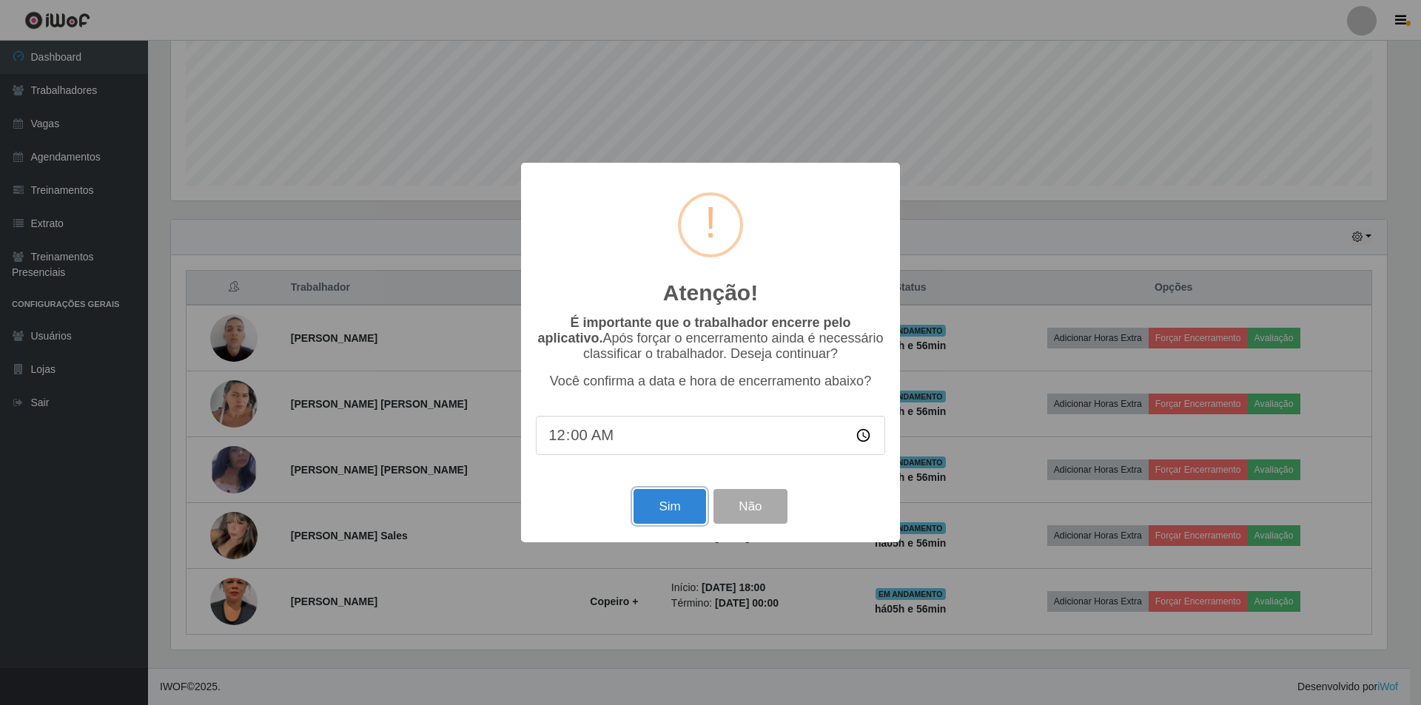
drag, startPoint x: 650, startPoint y: 505, endPoint x: 704, endPoint y: 500, distance: 54.2
click at [650, 506] on button "Sim" at bounding box center [670, 506] width 72 height 35
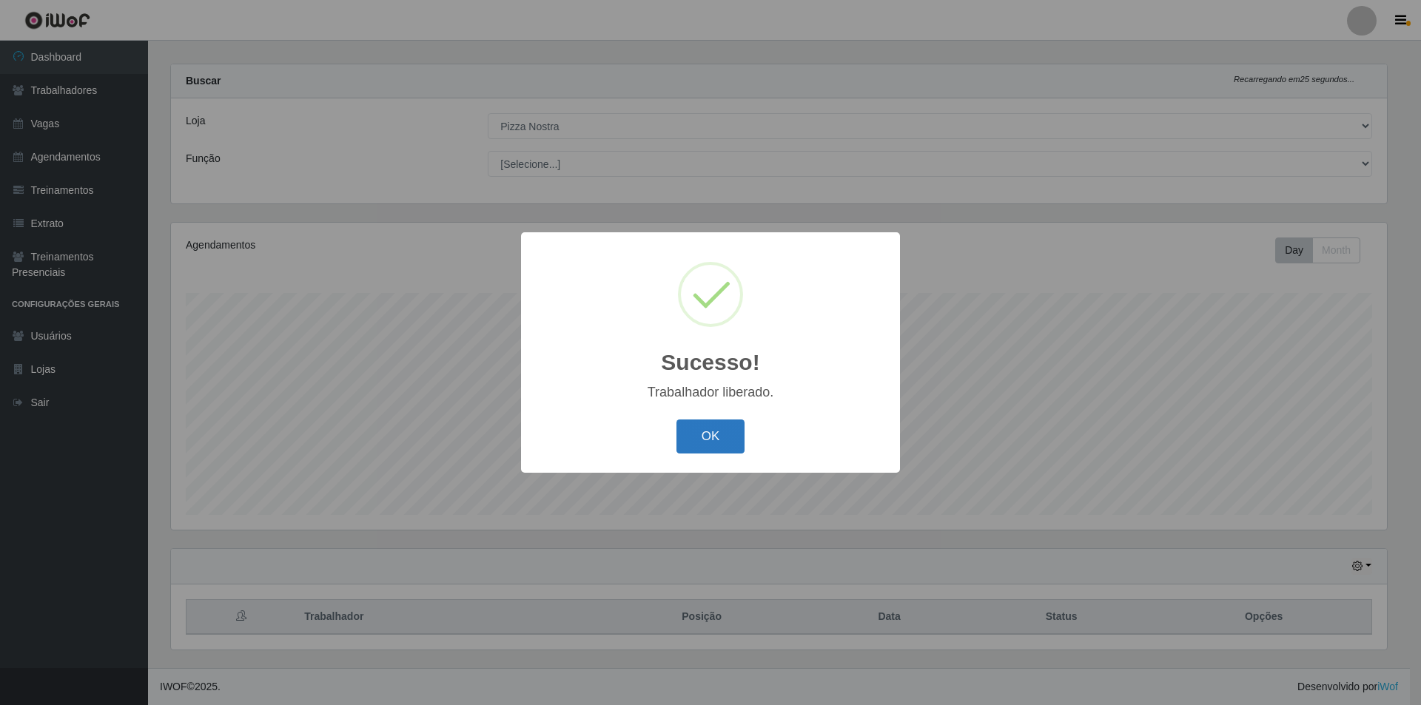
click at [737, 437] on button "OK" at bounding box center [711, 437] width 69 height 35
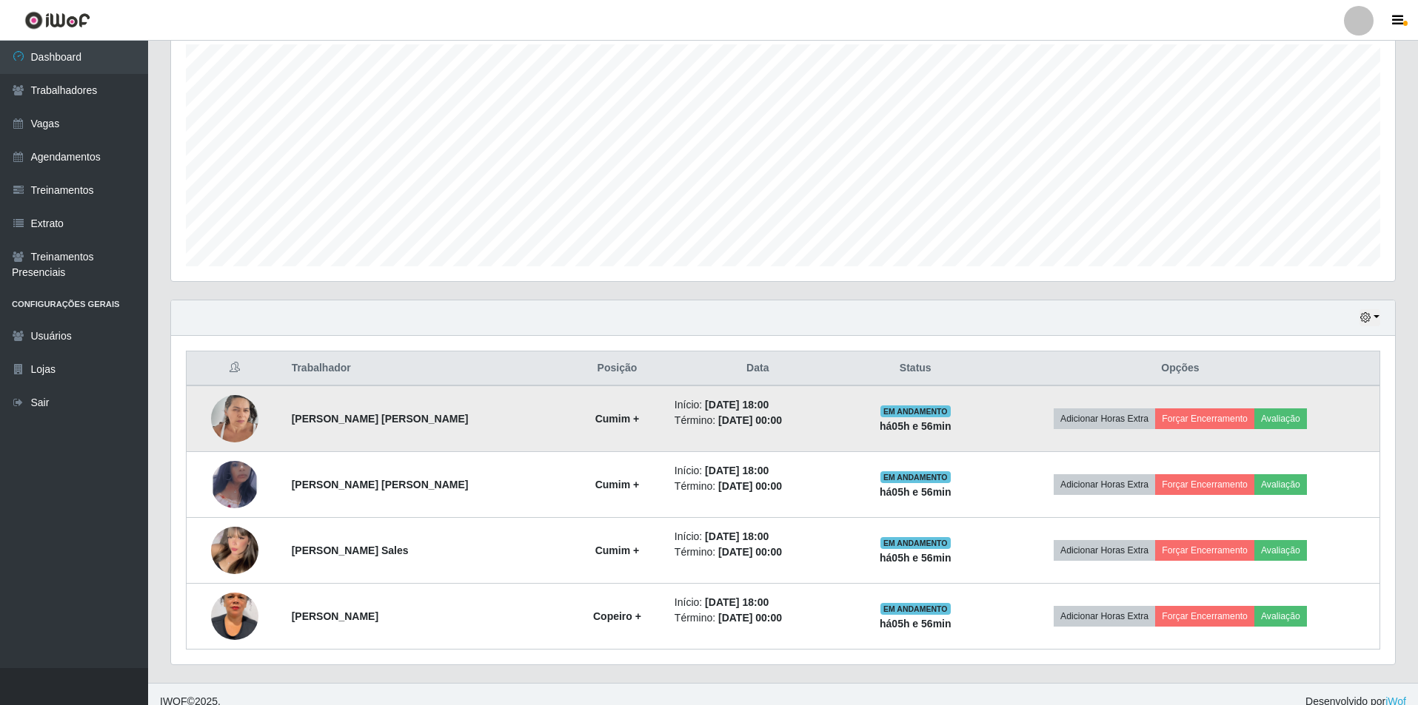
scroll to position [278, 0]
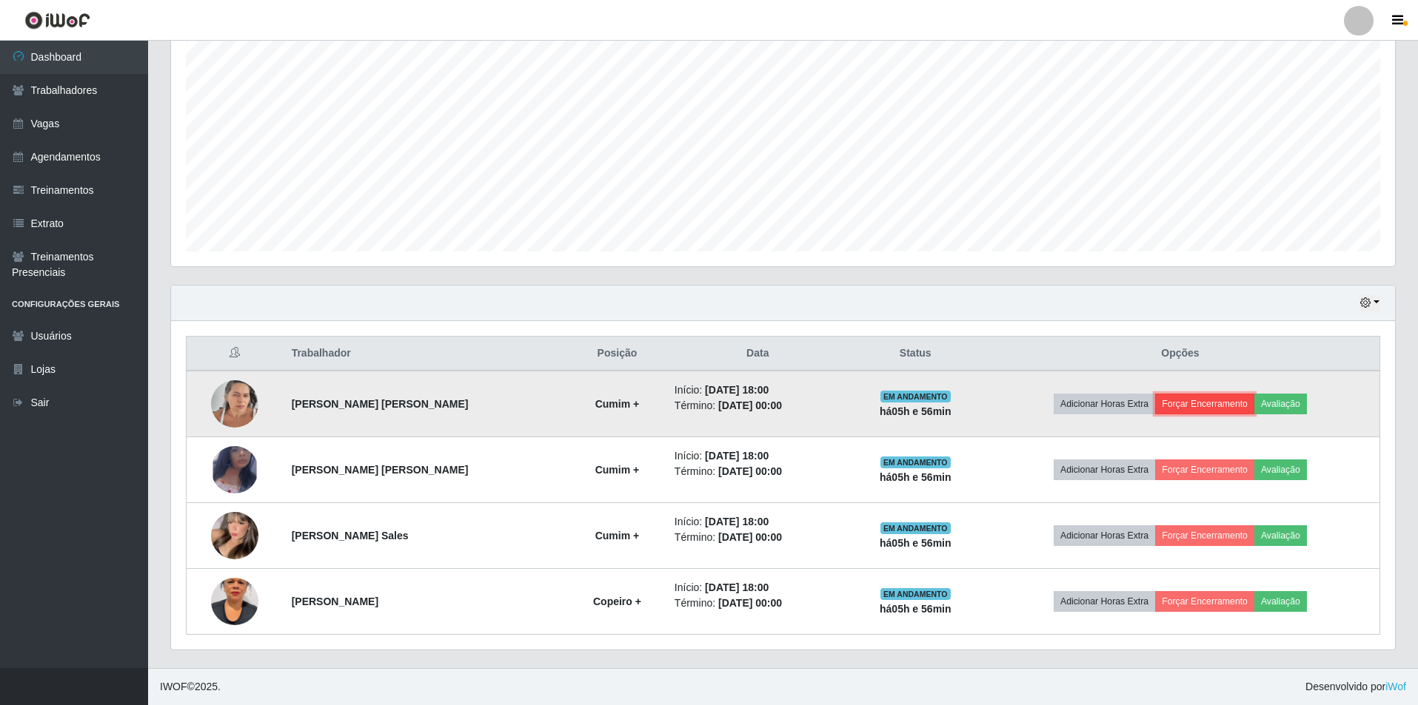
click at [1177, 398] on button "Forçar Encerramento" at bounding box center [1204, 404] width 99 height 21
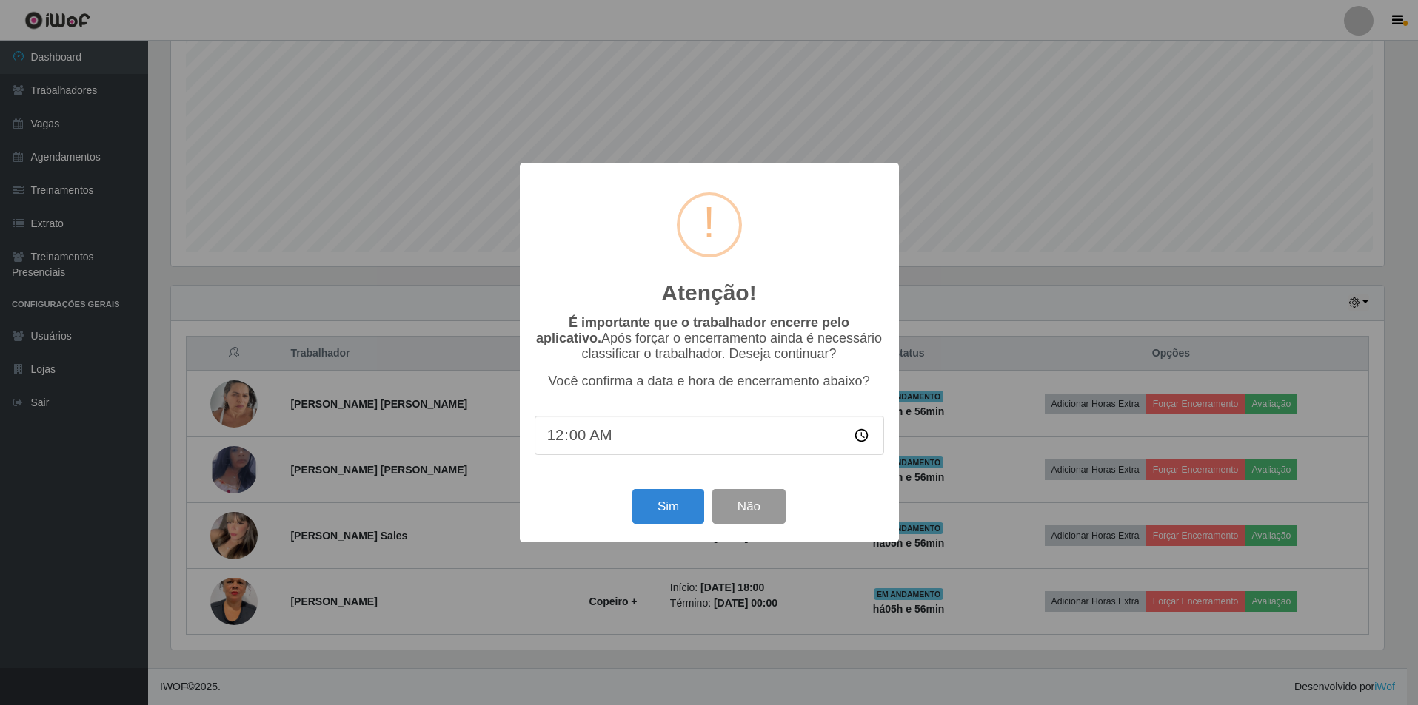
scroll to position [307, 1216]
click at [678, 510] on button "Sim" at bounding box center [670, 506] width 72 height 35
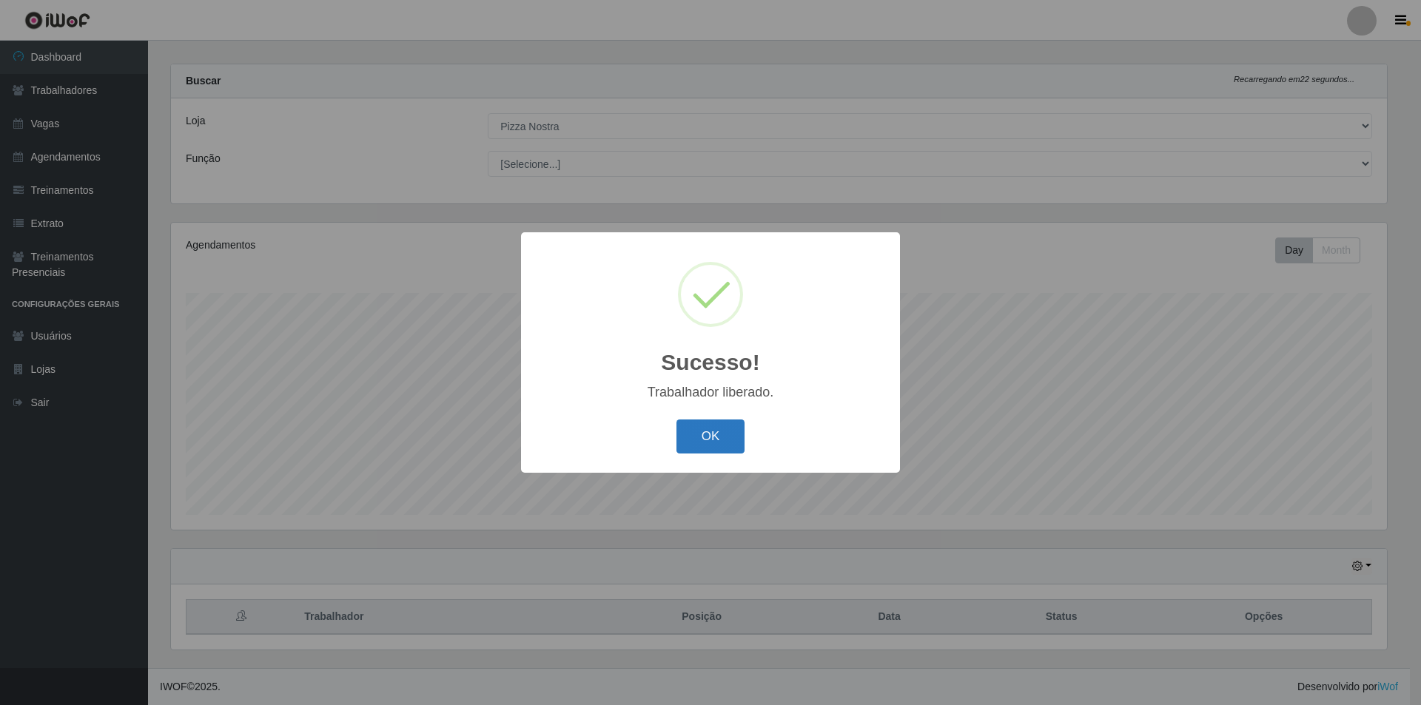
click at [737, 435] on button "OK" at bounding box center [711, 437] width 69 height 35
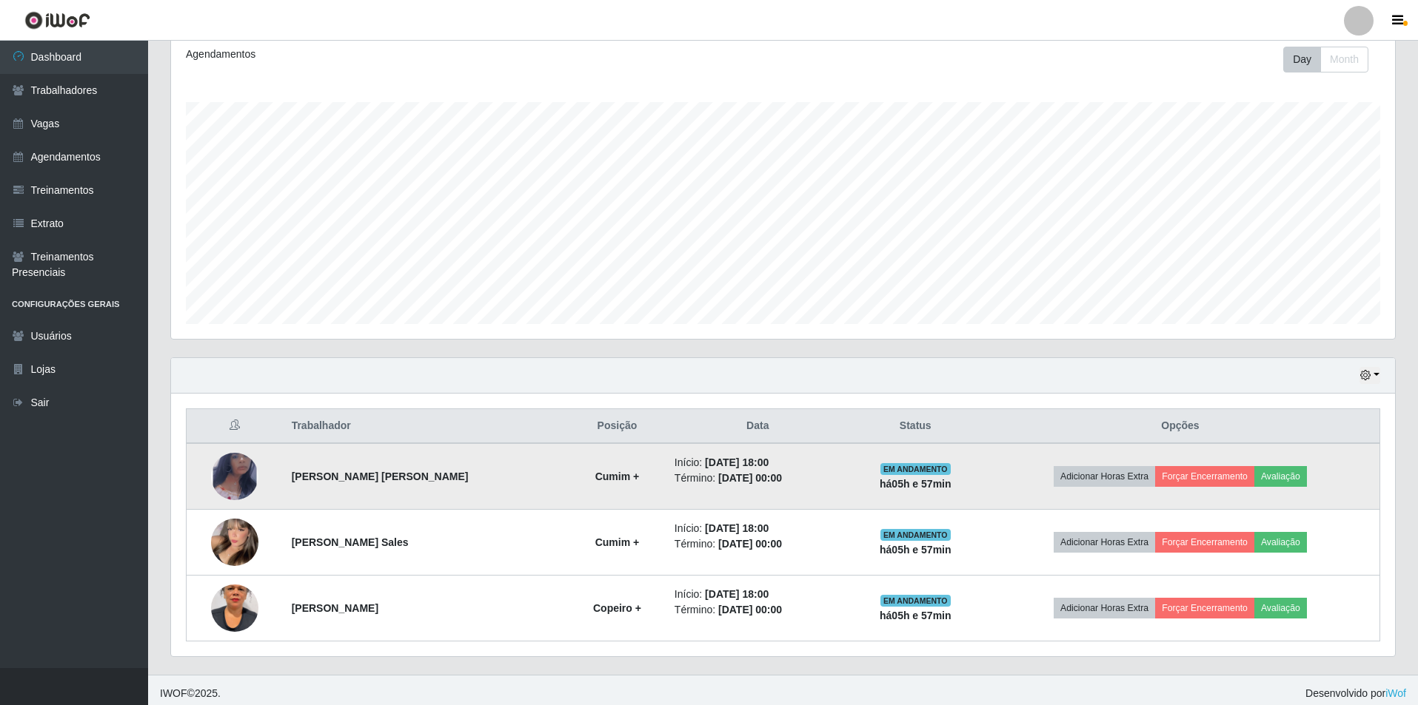
scroll to position [212, 0]
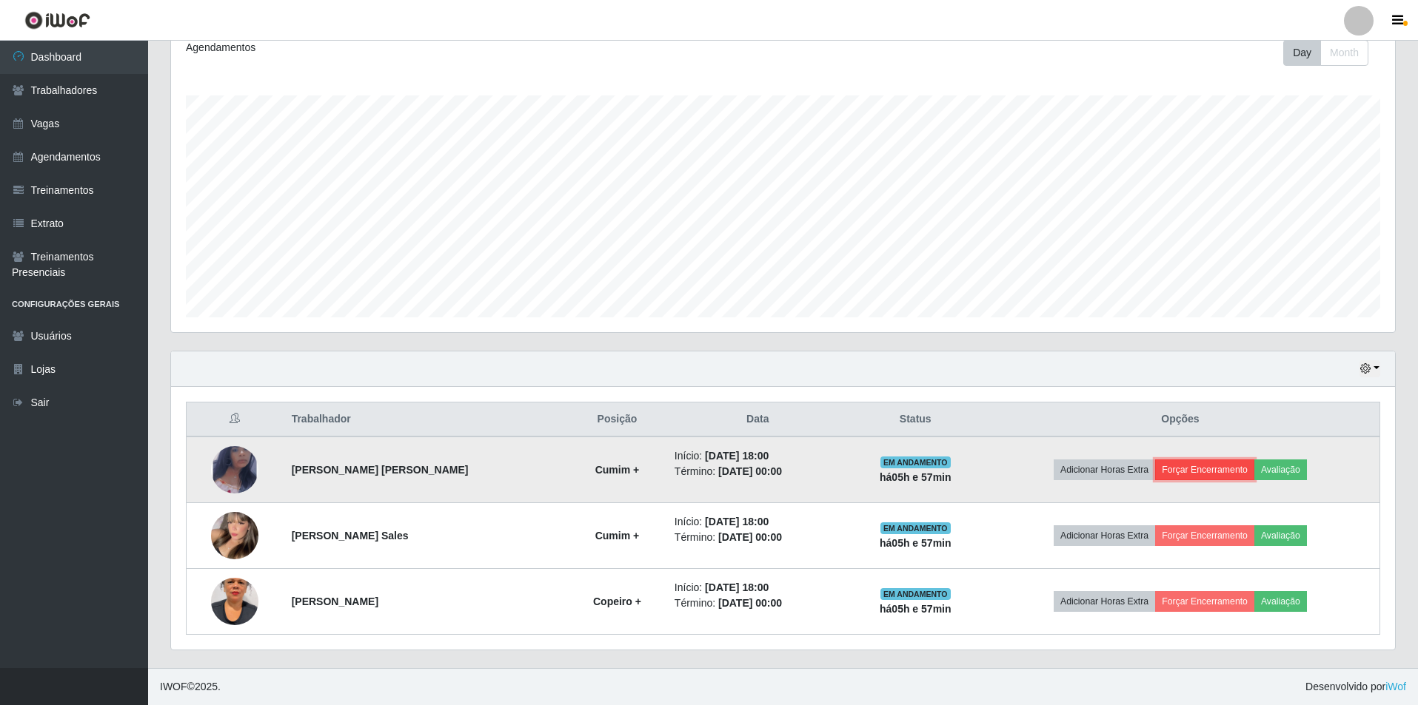
click at [1198, 466] on button "Forçar Encerramento" at bounding box center [1204, 470] width 99 height 21
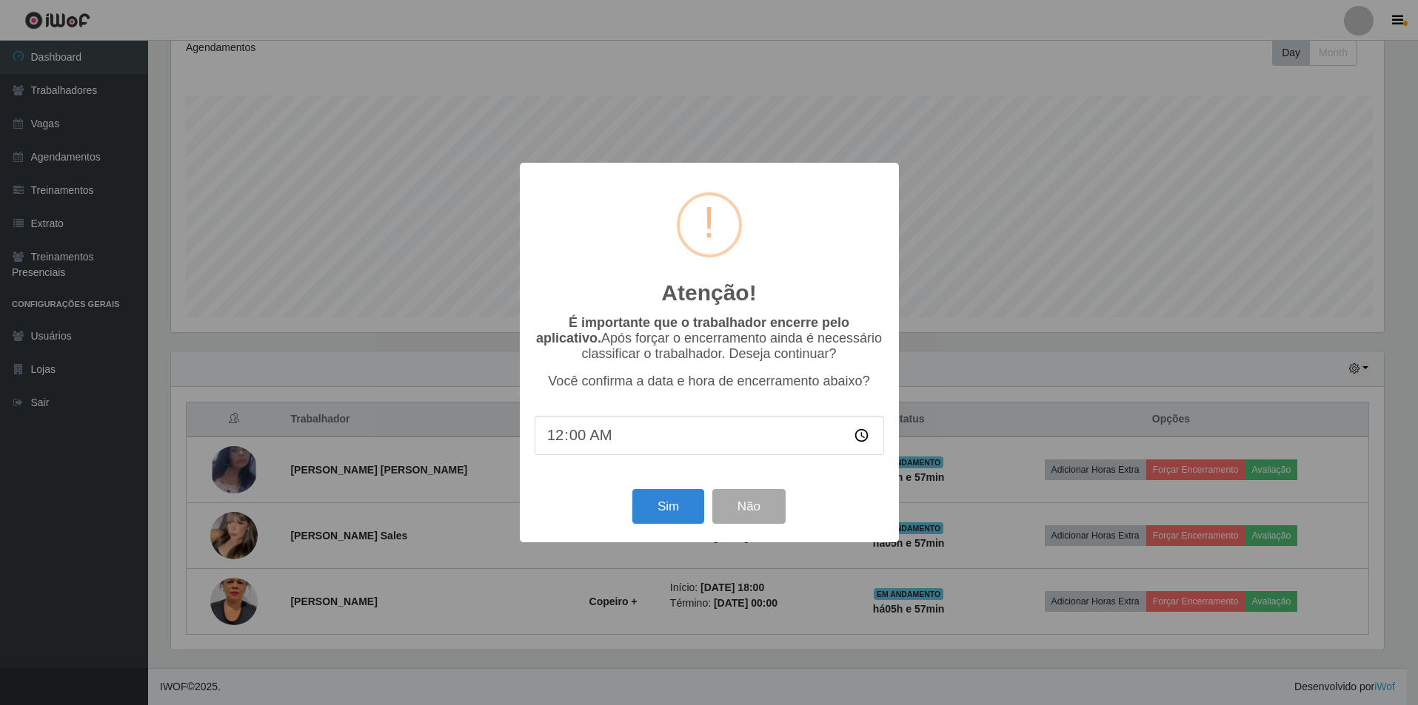
scroll to position [307, 1216]
click at [668, 506] on button "Sim" at bounding box center [670, 506] width 72 height 35
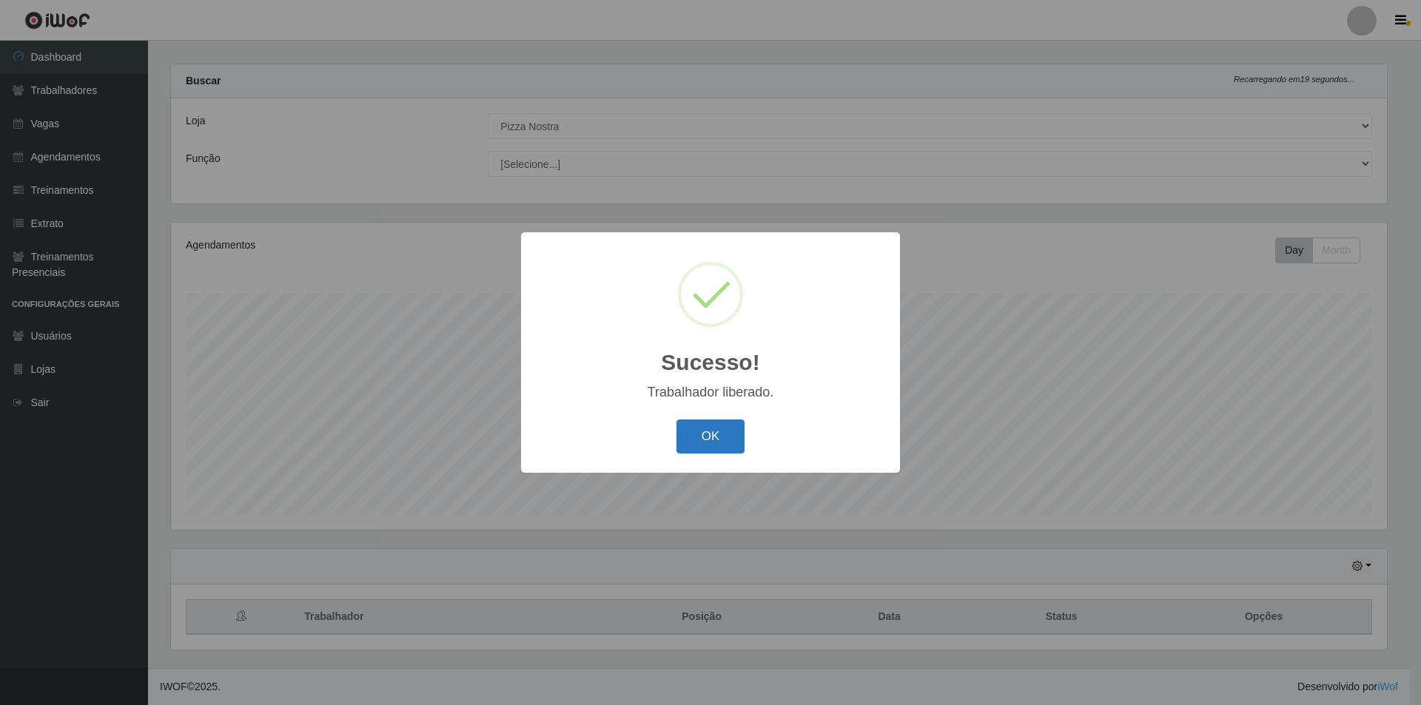
scroll to position [0, 0]
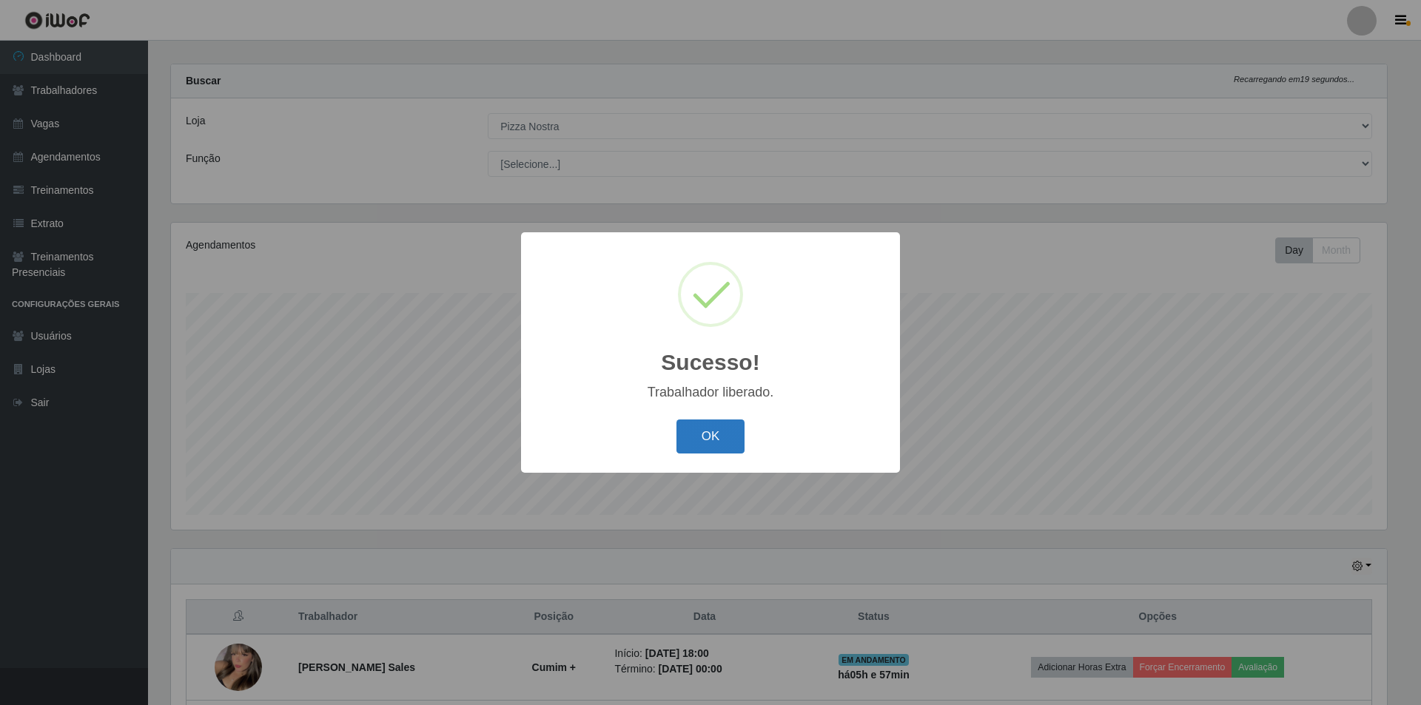
click at [717, 440] on button "OK" at bounding box center [711, 437] width 69 height 35
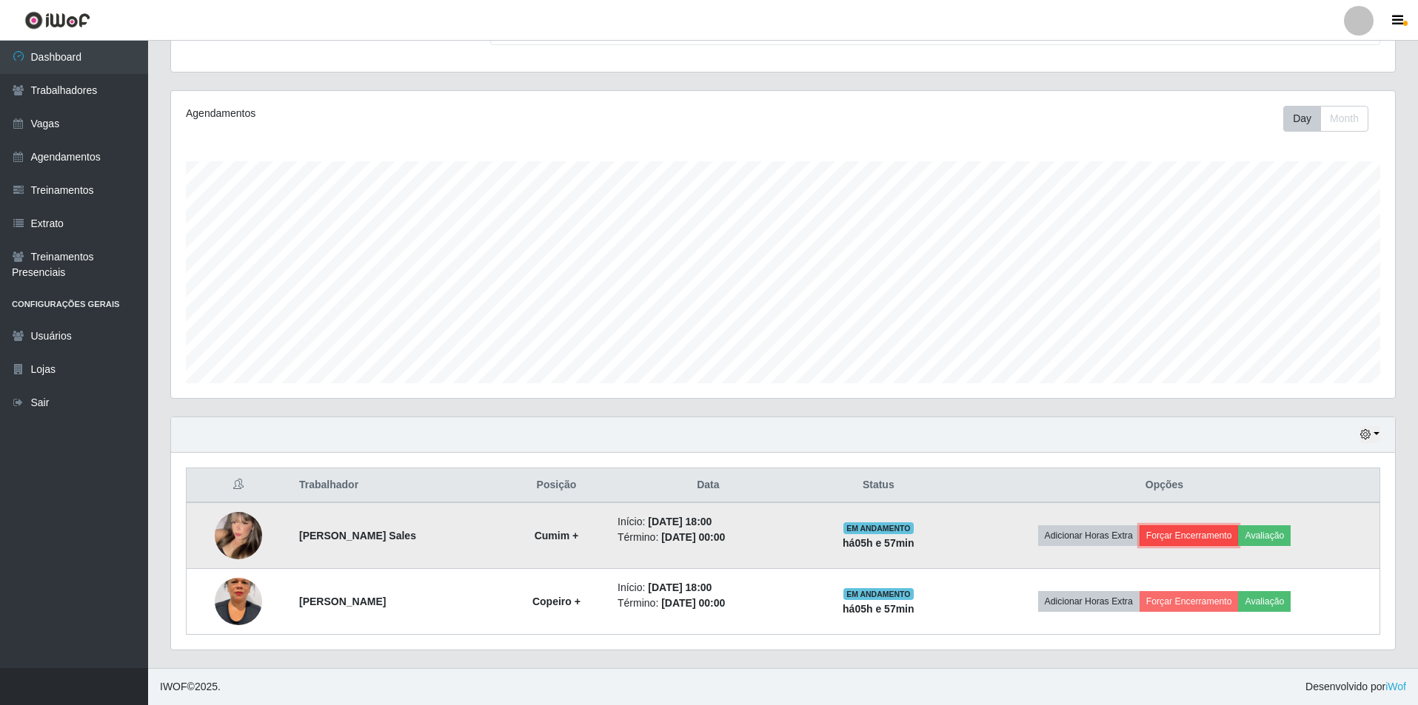
click at [1172, 529] on button "Forçar Encerramento" at bounding box center [1188, 536] width 99 height 21
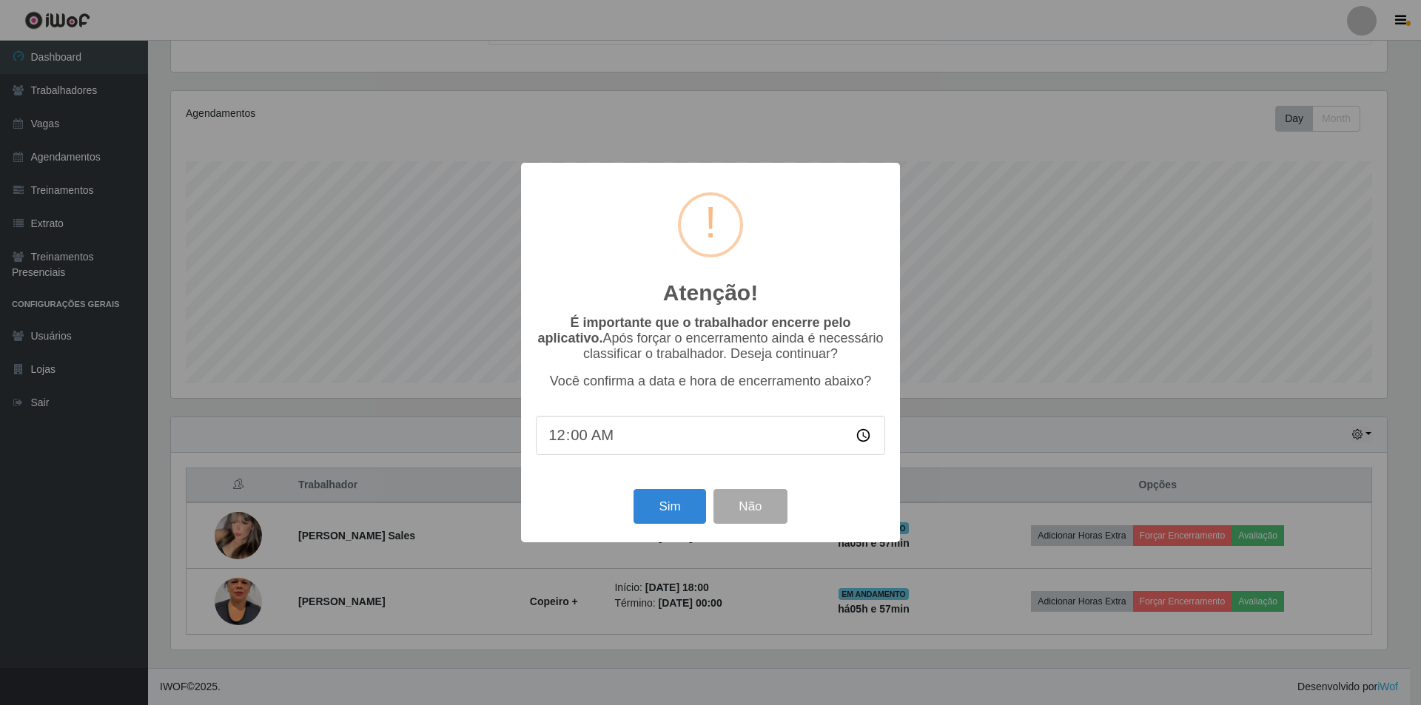
click at [657, 534] on div "Atenção! × É importante que o trabalhador encerre pelo aplicativo. Após forçar …" at bounding box center [710, 353] width 379 height 380
click at [663, 524] on button "Sim" at bounding box center [670, 506] width 72 height 35
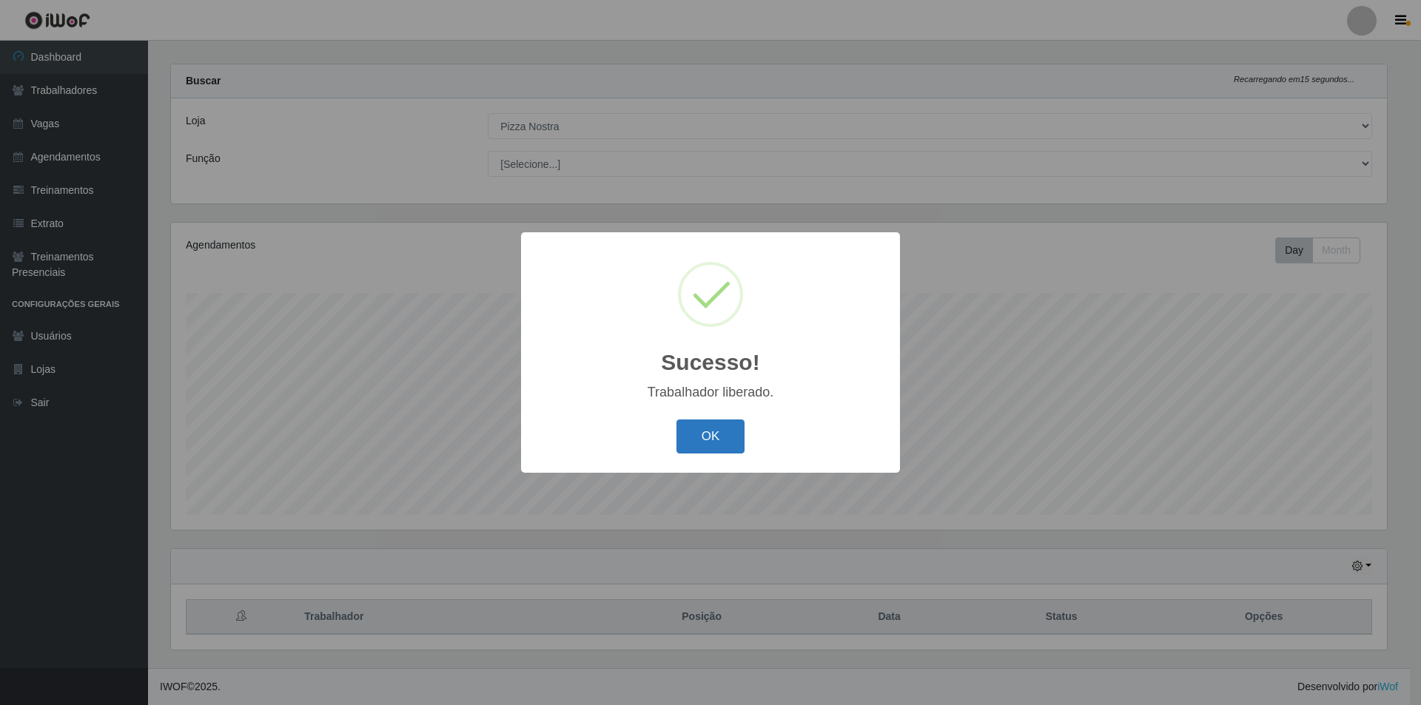
click at [719, 436] on button "OK" at bounding box center [711, 437] width 69 height 35
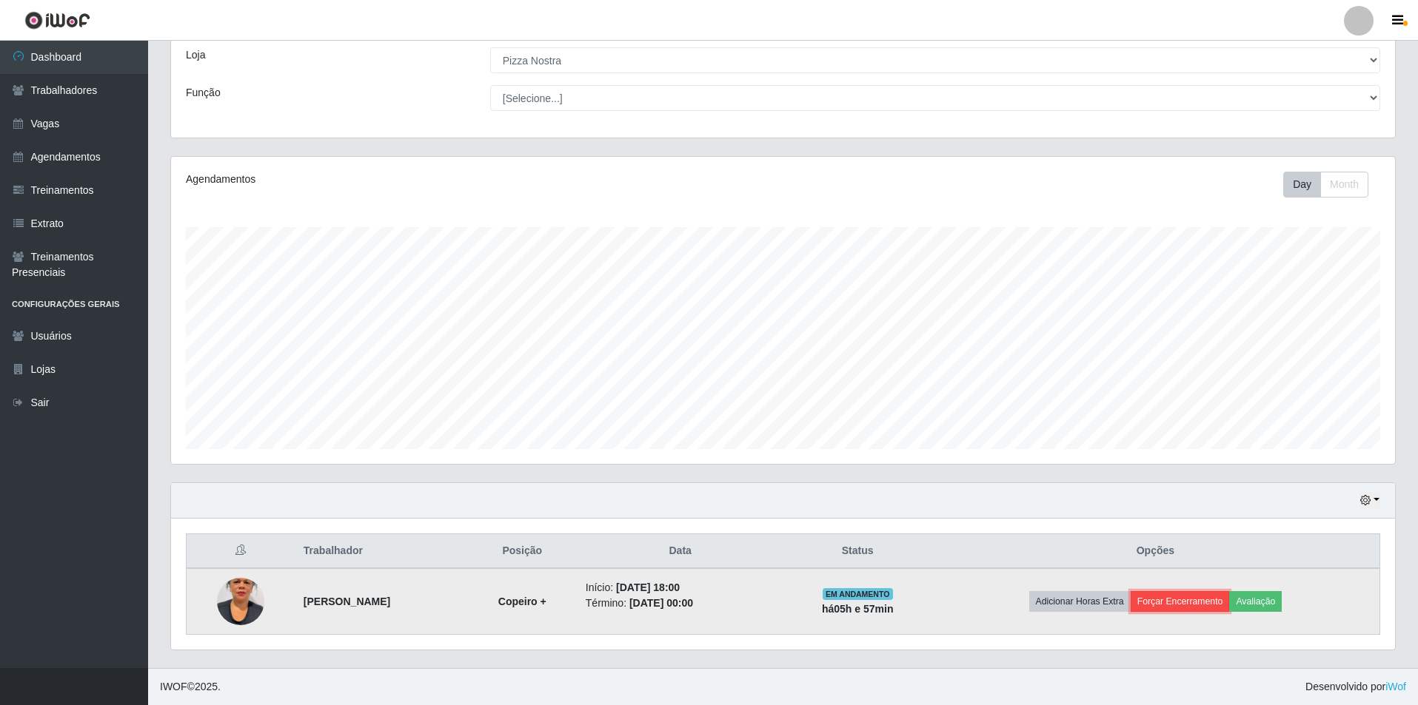
click at [1180, 592] on button "Forçar Encerramento" at bounding box center [1179, 601] width 99 height 21
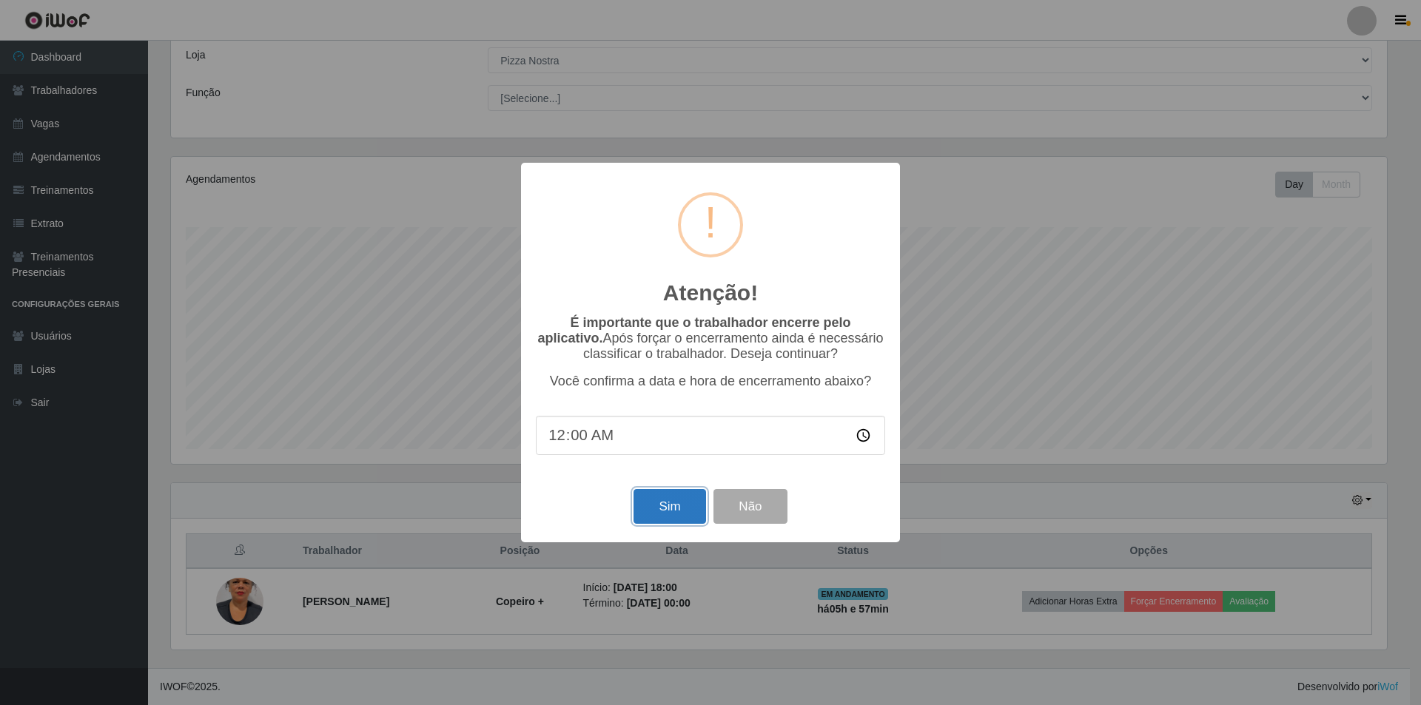
click at [654, 512] on button "Sim" at bounding box center [670, 506] width 72 height 35
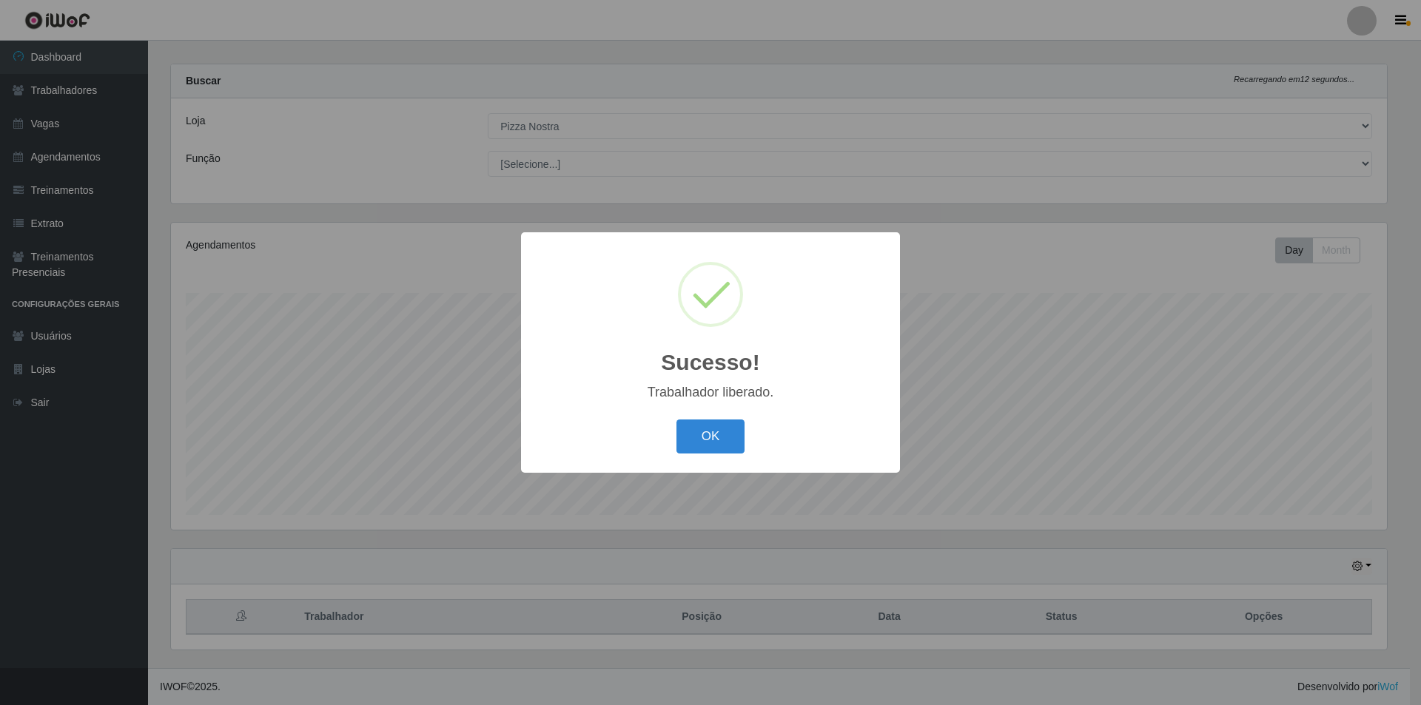
click at [700, 457] on div "OK Cancel" at bounding box center [710, 436] width 349 height 42
click at [702, 452] on button "OK" at bounding box center [711, 437] width 69 height 35
